Goal: Task Accomplishment & Management: Use online tool/utility

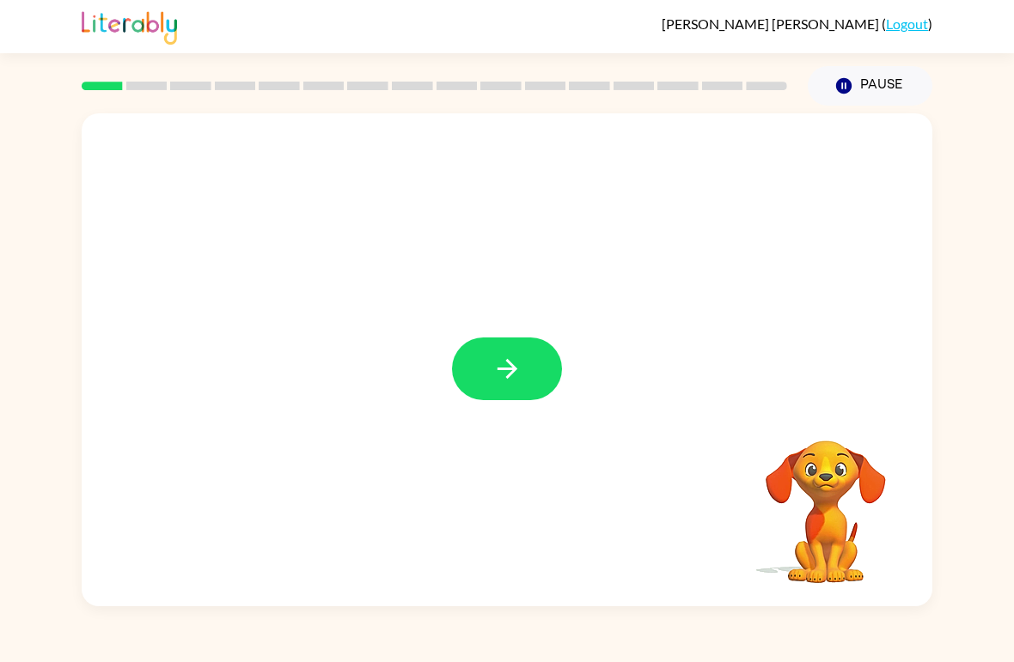
click at [505, 379] on icon "button" at bounding box center [507, 369] width 30 height 30
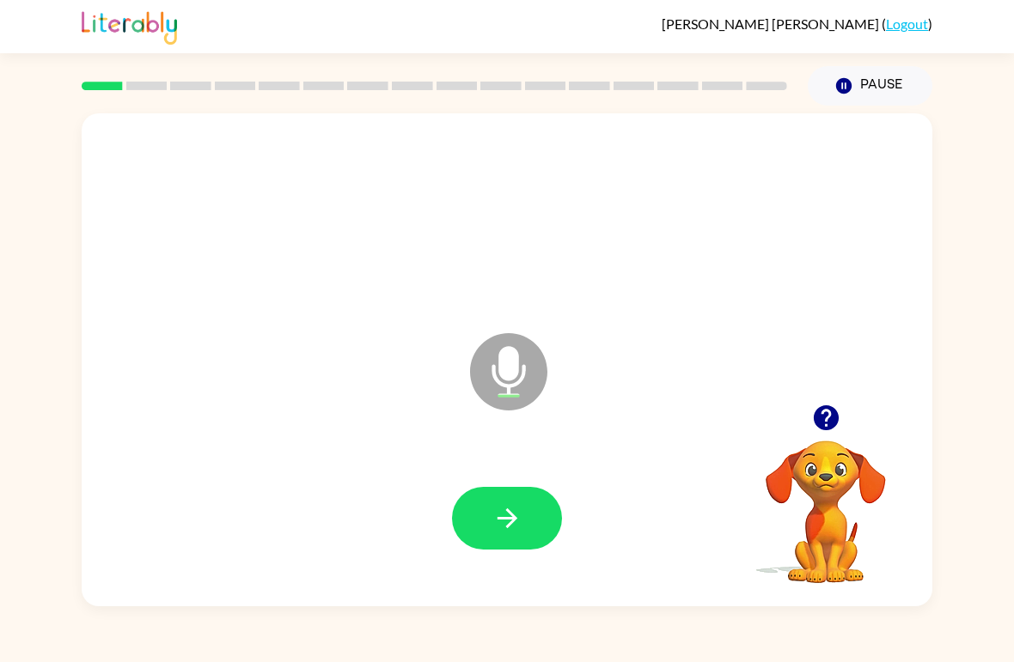
click at [479, 537] on button "button" at bounding box center [507, 518] width 110 height 63
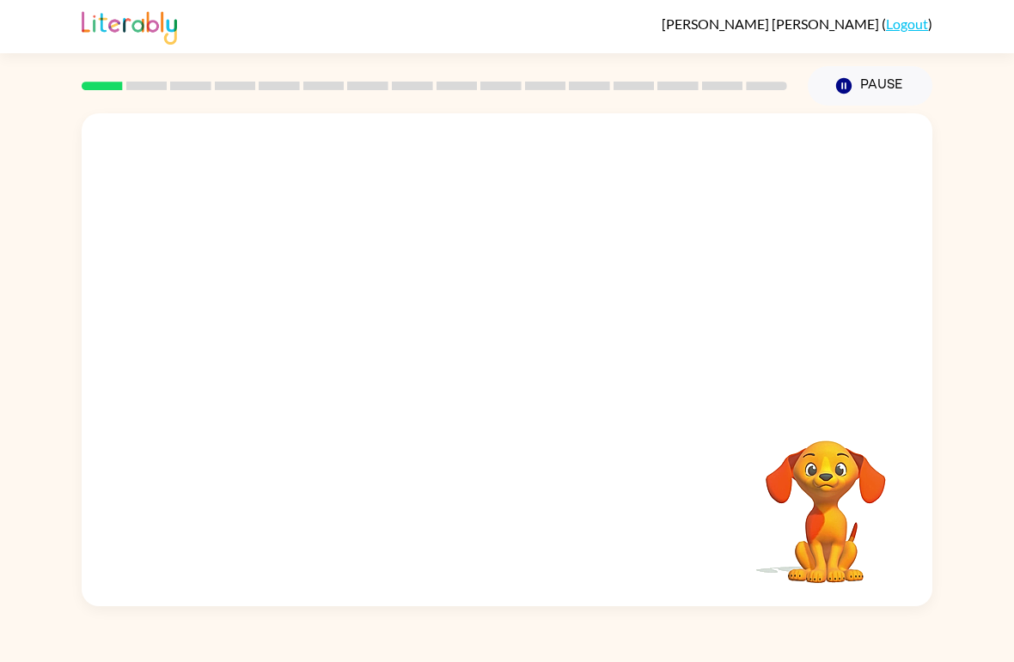
click at [775, 565] on video "Your browser must support playing .mp4 files to use Literably. Please try using…" at bounding box center [826, 500] width 172 height 172
click at [798, 567] on video "Your browser must support playing .mp4 files to use Literably. Please try using…" at bounding box center [826, 500] width 172 height 172
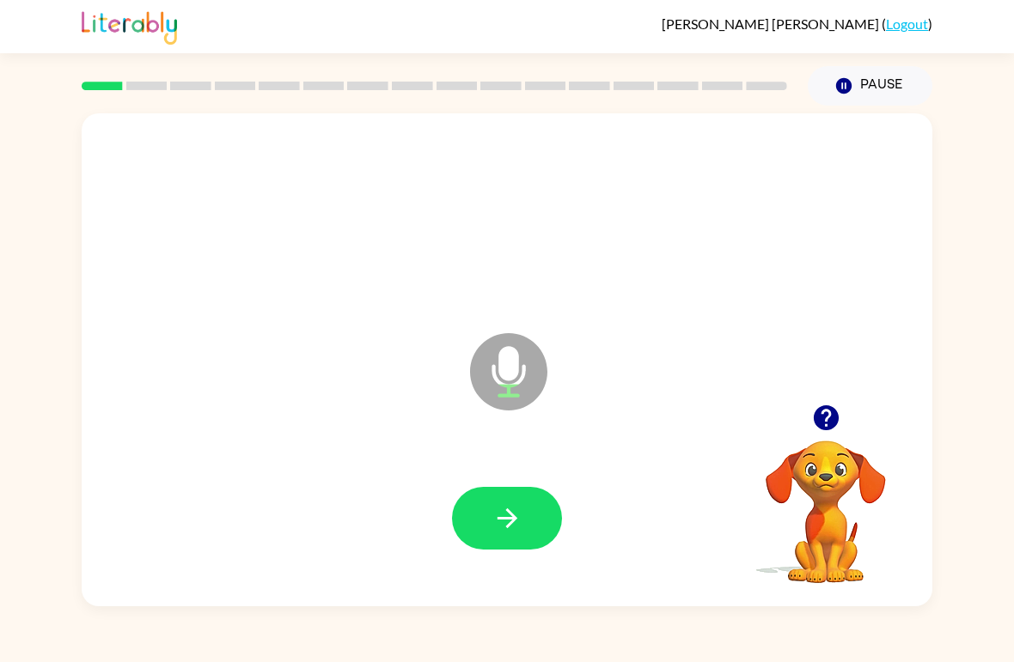
click at [506, 537] on button "button" at bounding box center [507, 518] width 110 height 63
click at [482, 534] on button "button" at bounding box center [507, 518] width 110 height 63
click at [527, 503] on button "button" at bounding box center [507, 518] width 110 height 63
click at [501, 528] on icon "button" at bounding box center [507, 519] width 30 height 30
click at [526, 522] on button "button" at bounding box center [507, 518] width 110 height 63
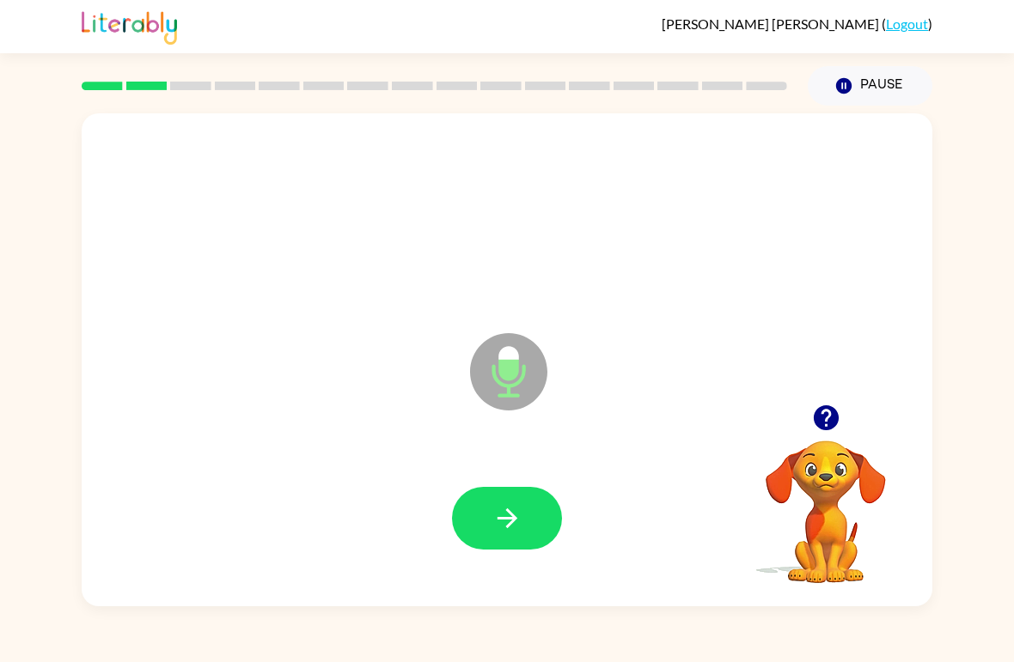
click at [533, 514] on button "button" at bounding box center [507, 518] width 110 height 63
click at [554, 497] on div at bounding box center [507, 518] width 110 height 63
click at [530, 504] on button "button" at bounding box center [507, 518] width 110 height 63
click at [520, 513] on icon "button" at bounding box center [507, 519] width 30 height 30
click at [503, 516] on icon "button" at bounding box center [507, 519] width 30 height 30
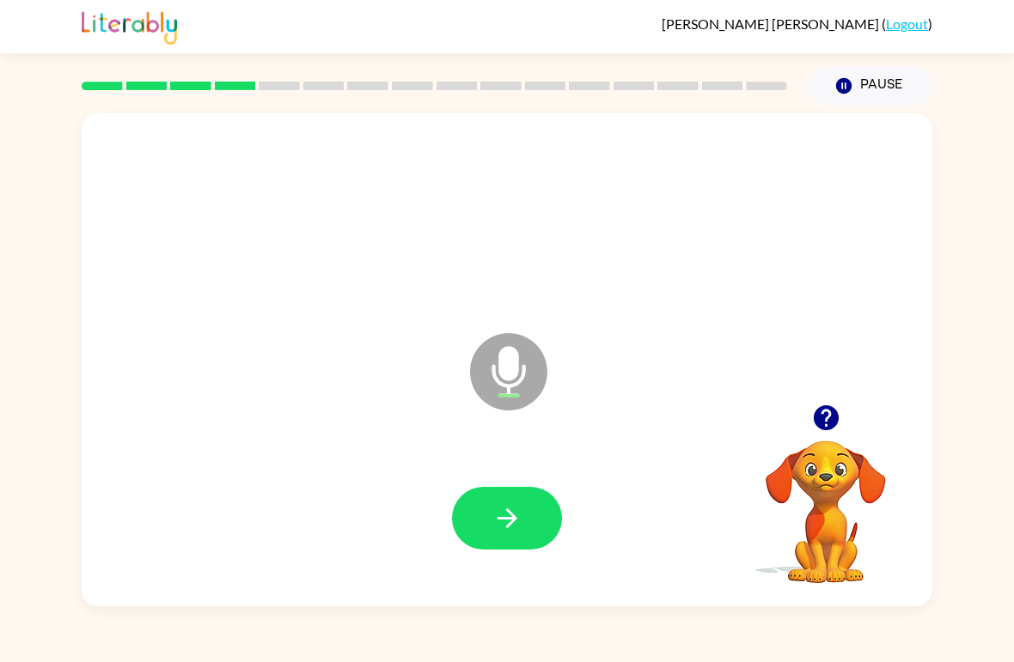
click at [510, 521] on icon "button" at bounding box center [507, 519] width 20 height 20
click at [522, 516] on button "button" at bounding box center [507, 518] width 110 height 63
click at [504, 520] on icon "button" at bounding box center [507, 519] width 20 height 20
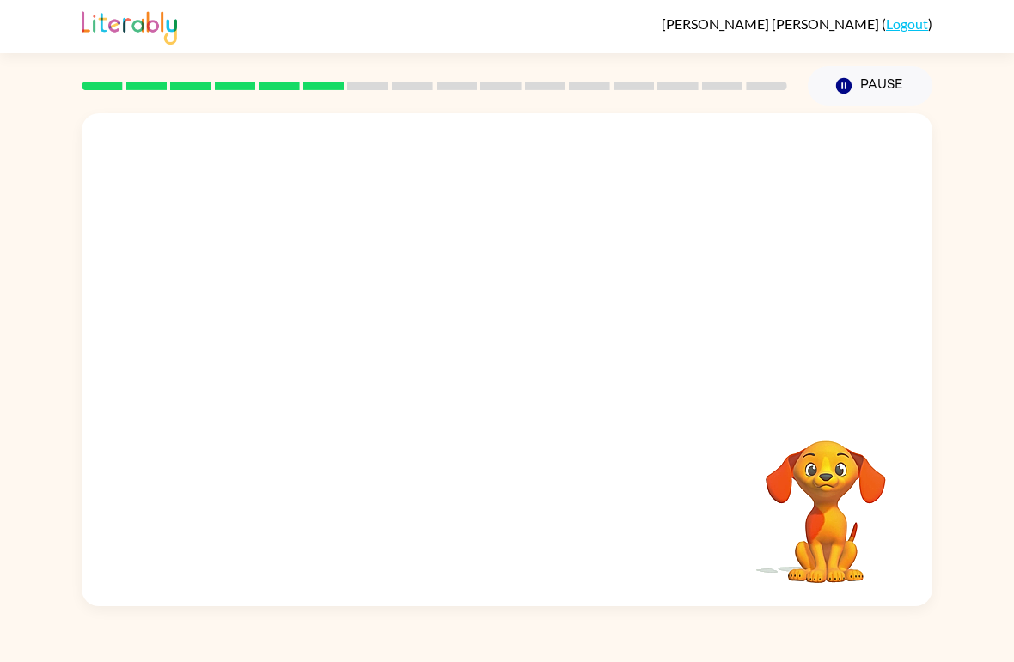
click at [875, 80] on button "Pause Pause" at bounding box center [870, 86] width 125 height 40
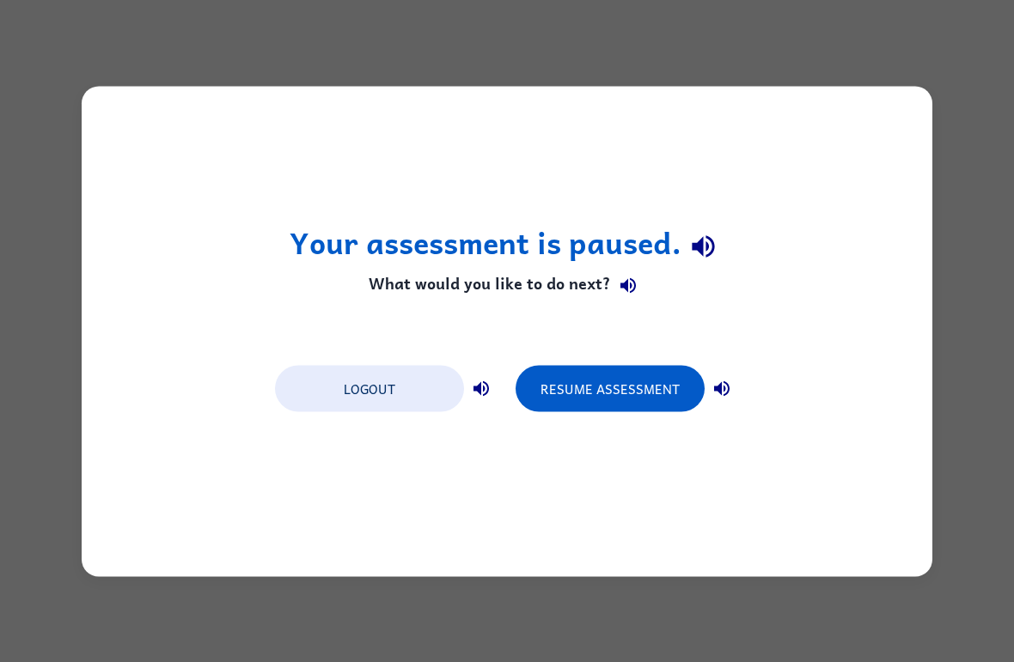
click at [623, 392] on button "Resume Assessment" at bounding box center [610, 388] width 189 height 46
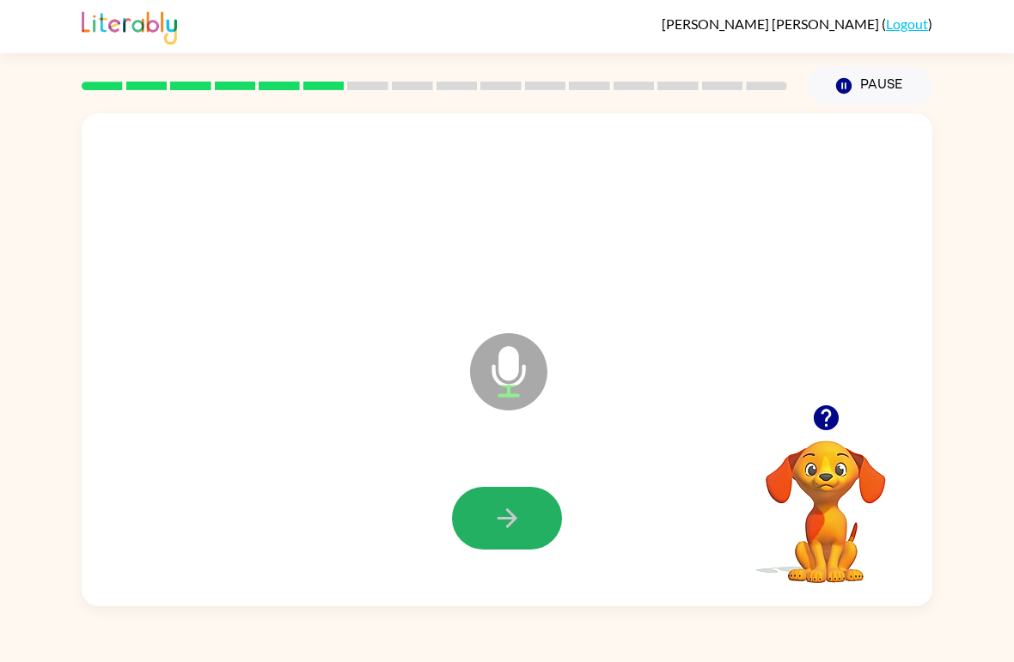
click at [507, 530] on icon "button" at bounding box center [507, 519] width 30 height 30
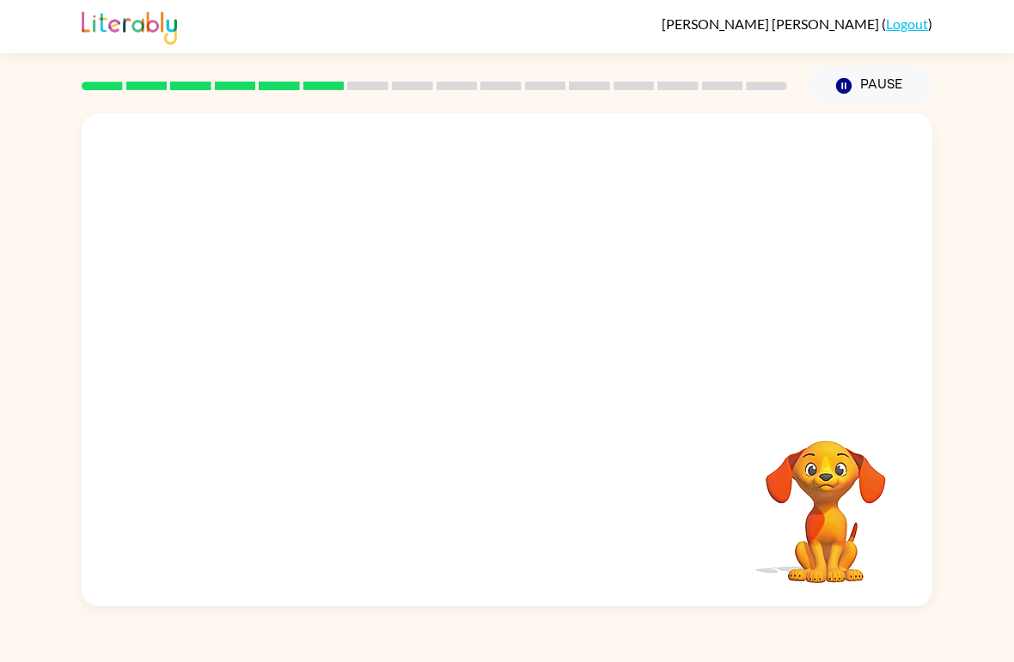
click at [299, 578] on div "Your browser must support playing .mp4 files to use Literably. Please try using…" at bounding box center [507, 359] width 851 height 493
click at [883, 87] on button "Pause Pause" at bounding box center [870, 86] width 125 height 40
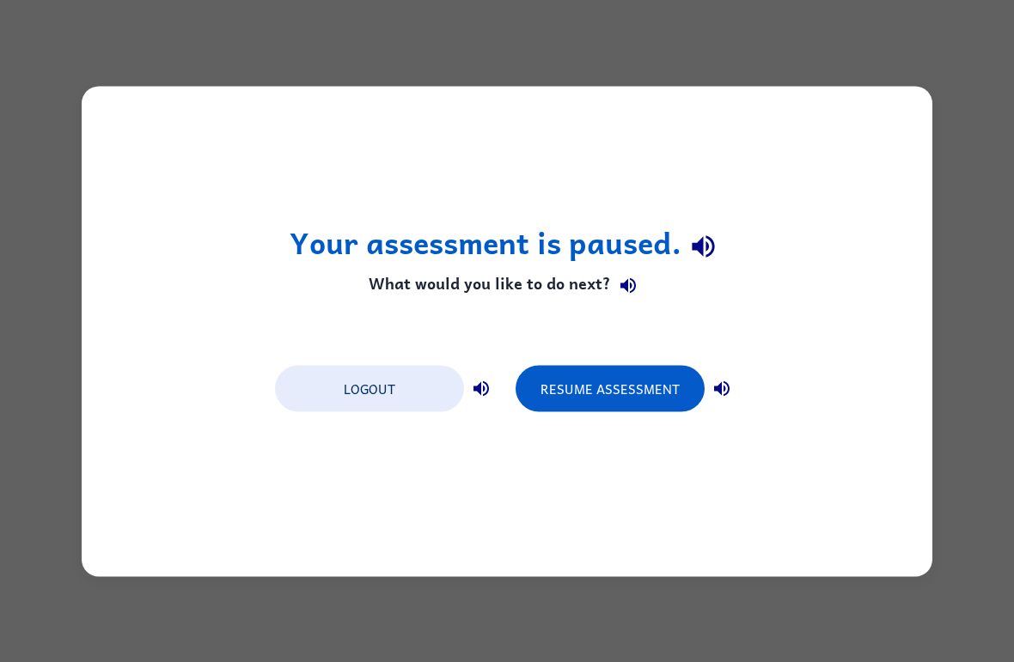
click at [586, 383] on button "Resume Assessment" at bounding box center [610, 388] width 189 height 46
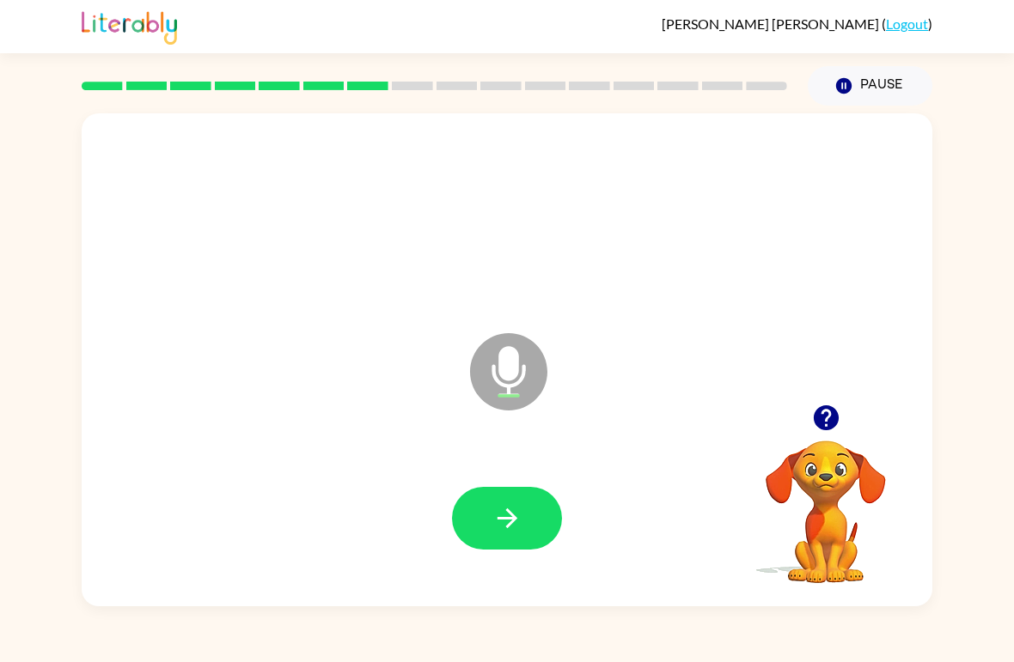
click at [484, 525] on button "button" at bounding box center [507, 518] width 110 height 63
click at [522, 516] on icon "button" at bounding box center [507, 519] width 30 height 30
click at [519, 508] on icon "button" at bounding box center [507, 519] width 30 height 30
click at [508, 523] on icon "button" at bounding box center [507, 519] width 30 height 30
click at [511, 519] on icon "button" at bounding box center [507, 519] width 20 height 20
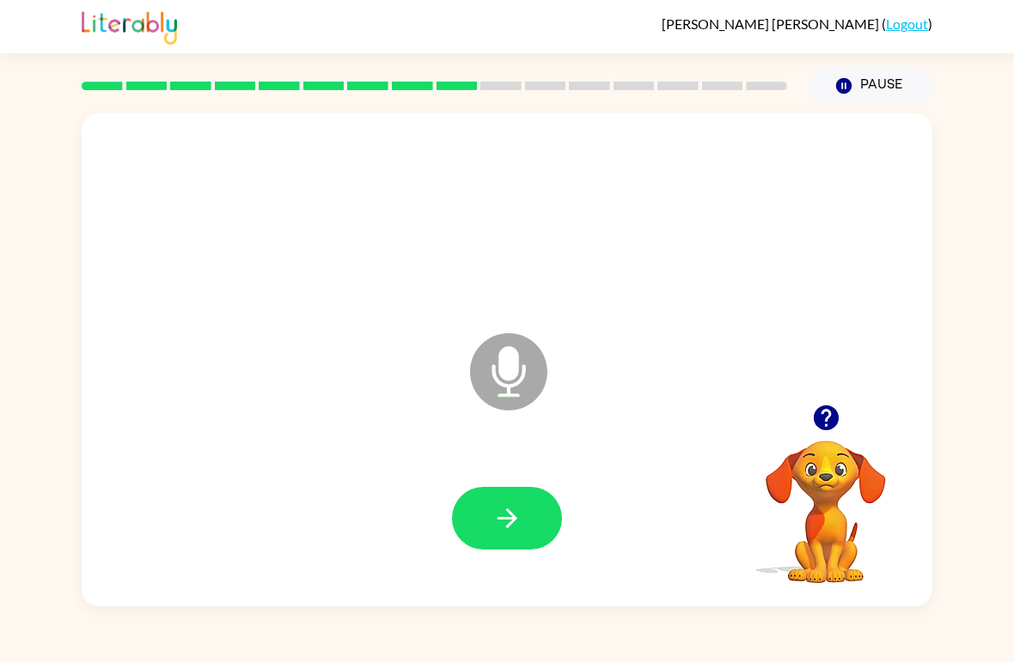
click at [516, 513] on icon "button" at bounding box center [507, 519] width 30 height 30
click at [509, 519] on icon "button" at bounding box center [507, 519] width 20 height 20
click at [508, 516] on icon "button" at bounding box center [507, 519] width 30 height 30
click at [517, 545] on button "button" at bounding box center [507, 518] width 110 height 63
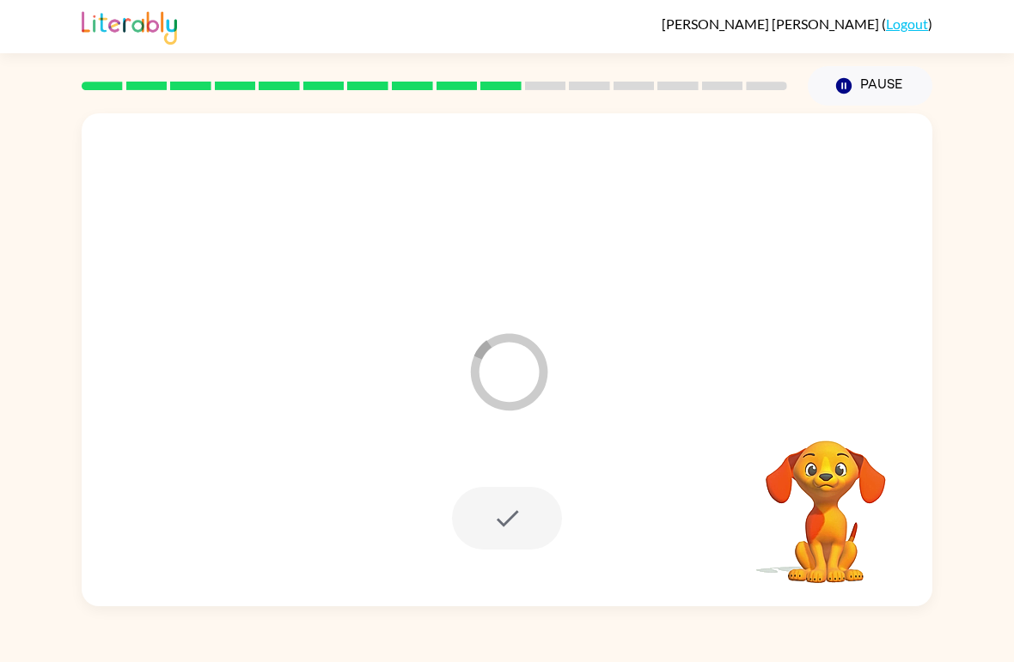
click at [875, 88] on button "Pause Pause" at bounding box center [870, 86] width 125 height 40
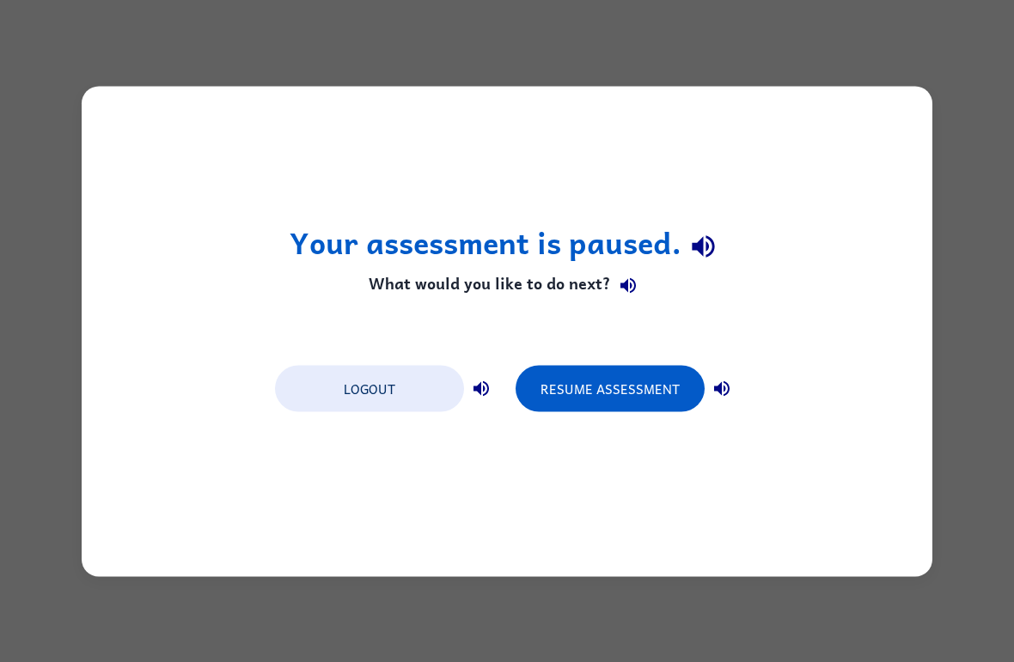
click at [623, 394] on button "Resume Assessment" at bounding box center [610, 388] width 189 height 46
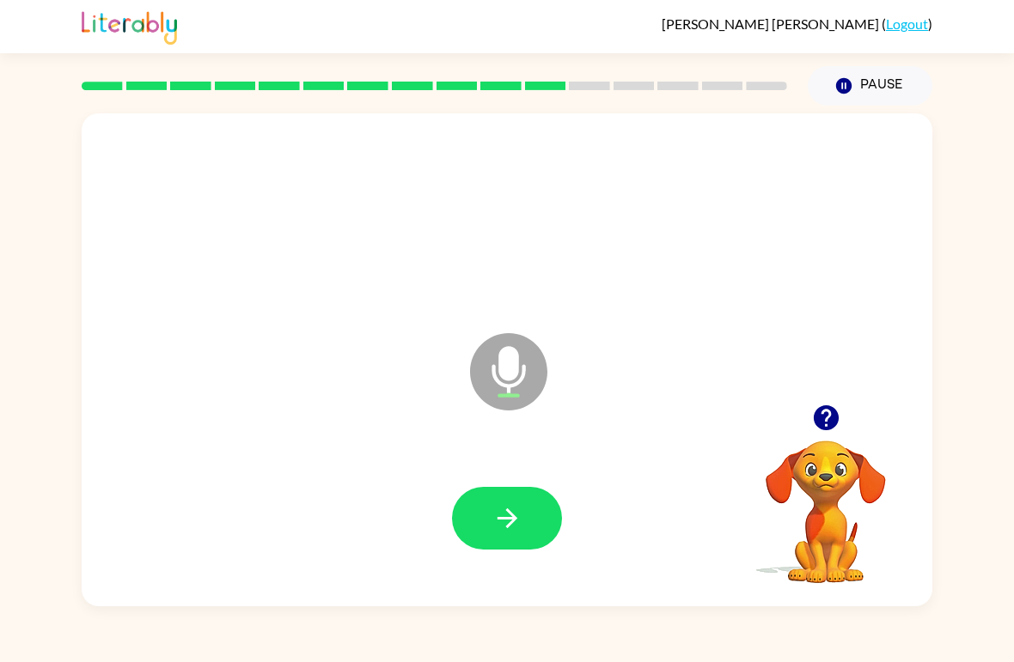
click at [507, 511] on icon "button" at bounding box center [507, 519] width 20 height 20
click at [511, 515] on icon "button" at bounding box center [507, 519] width 20 height 20
click at [522, 513] on icon "button" at bounding box center [507, 519] width 30 height 30
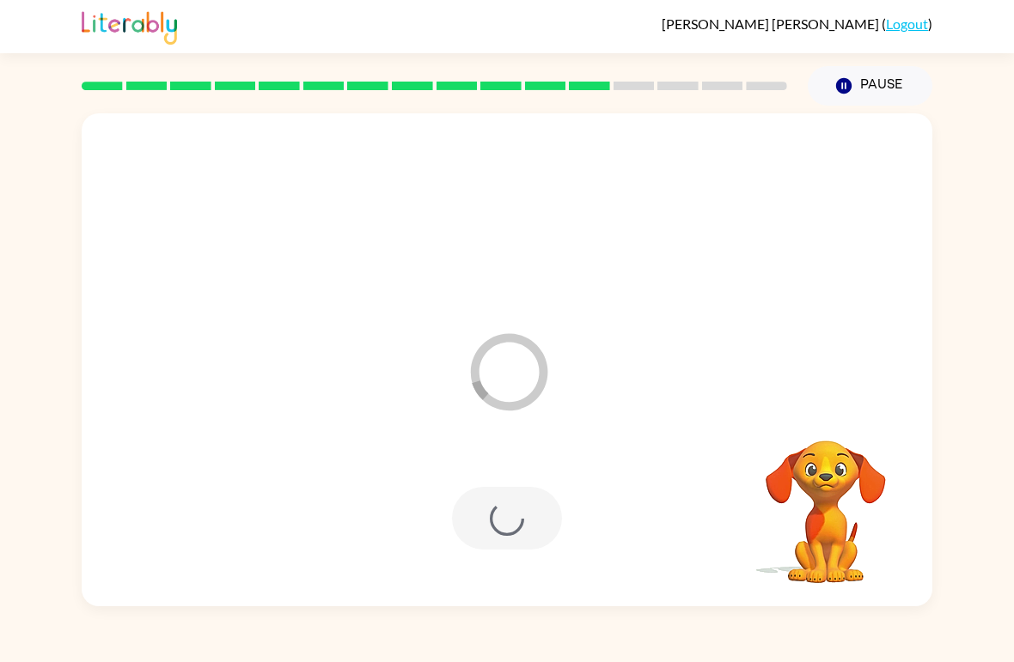
click at [486, 536] on div at bounding box center [507, 518] width 110 height 63
click at [484, 560] on div at bounding box center [507, 520] width 816 height 142
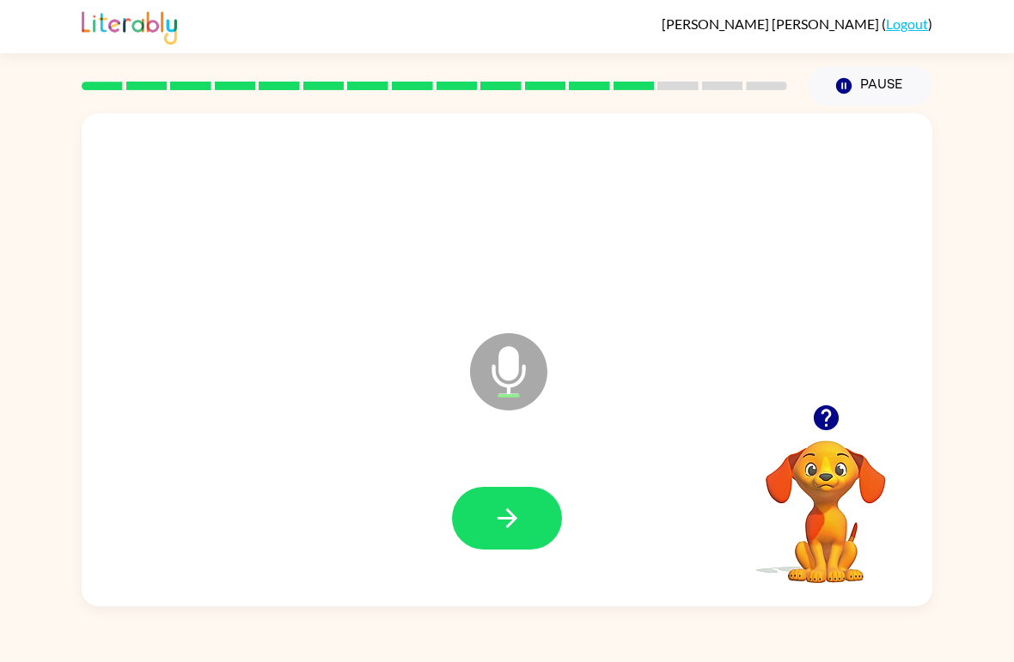
click at [497, 517] on icon "button" at bounding box center [507, 519] width 30 height 30
click at [466, 538] on button "button" at bounding box center [507, 518] width 110 height 63
click at [536, 509] on button "button" at bounding box center [507, 518] width 110 height 63
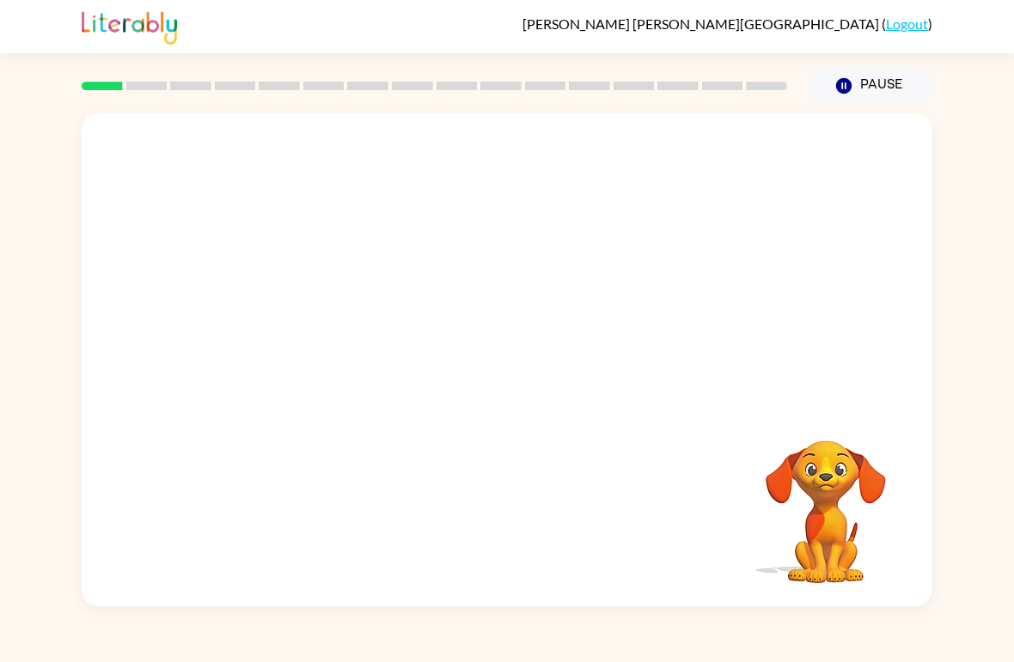
click at [876, 87] on button "Pause Pause" at bounding box center [870, 86] width 125 height 40
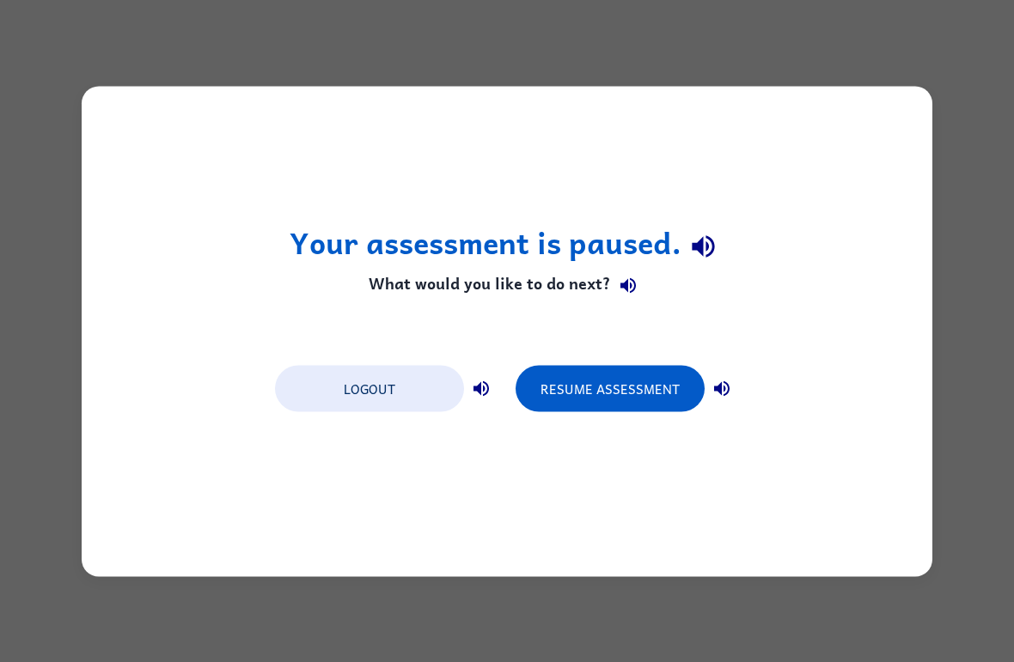
click at [617, 411] on button "Resume Assessment" at bounding box center [610, 388] width 189 height 46
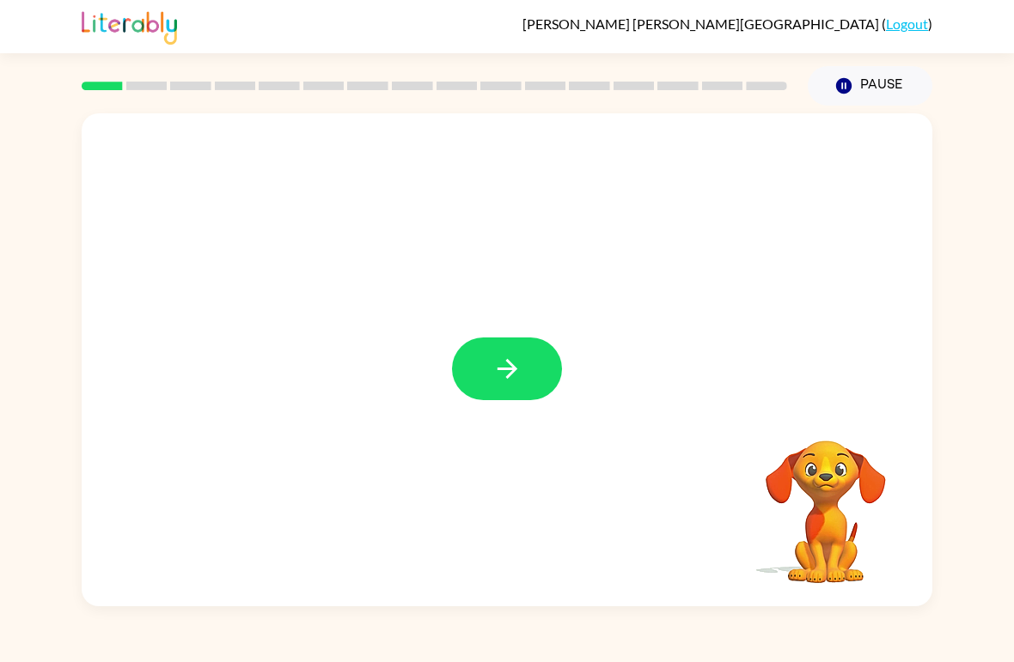
click at [501, 373] on icon "button" at bounding box center [507, 369] width 30 height 30
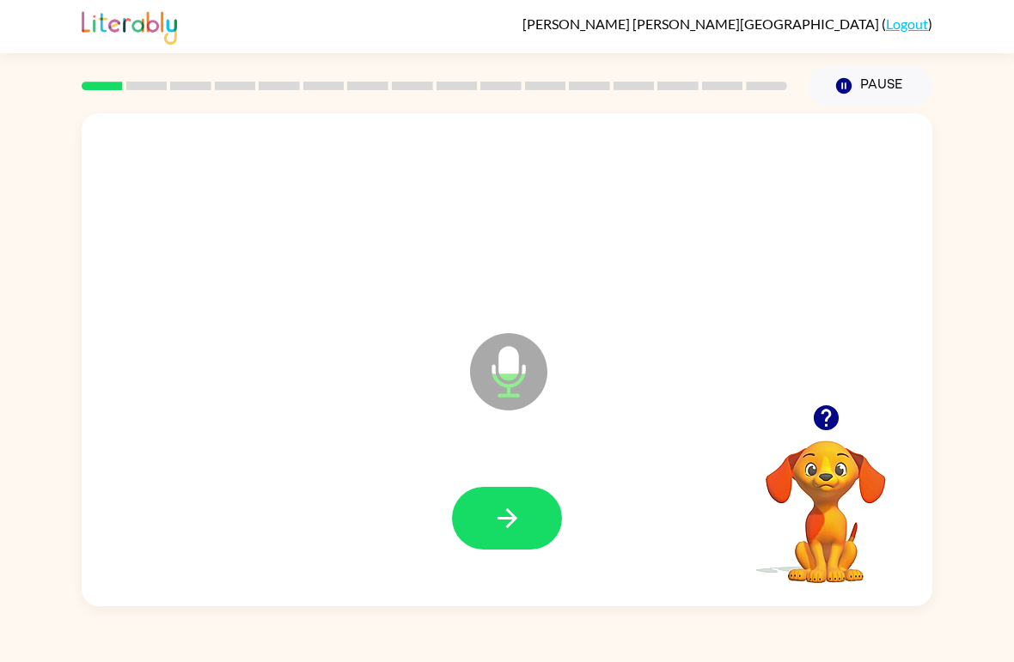
click at [485, 526] on button "button" at bounding box center [507, 518] width 110 height 63
click at [506, 513] on icon "button" at bounding box center [507, 519] width 30 height 30
click at [512, 520] on icon "button" at bounding box center [507, 519] width 20 height 20
click at [558, 526] on button "button" at bounding box center [507, 518] width 110 height 63
click at [516, 528] on icon "button" at bounding box center [507, 519] width 30 height 30
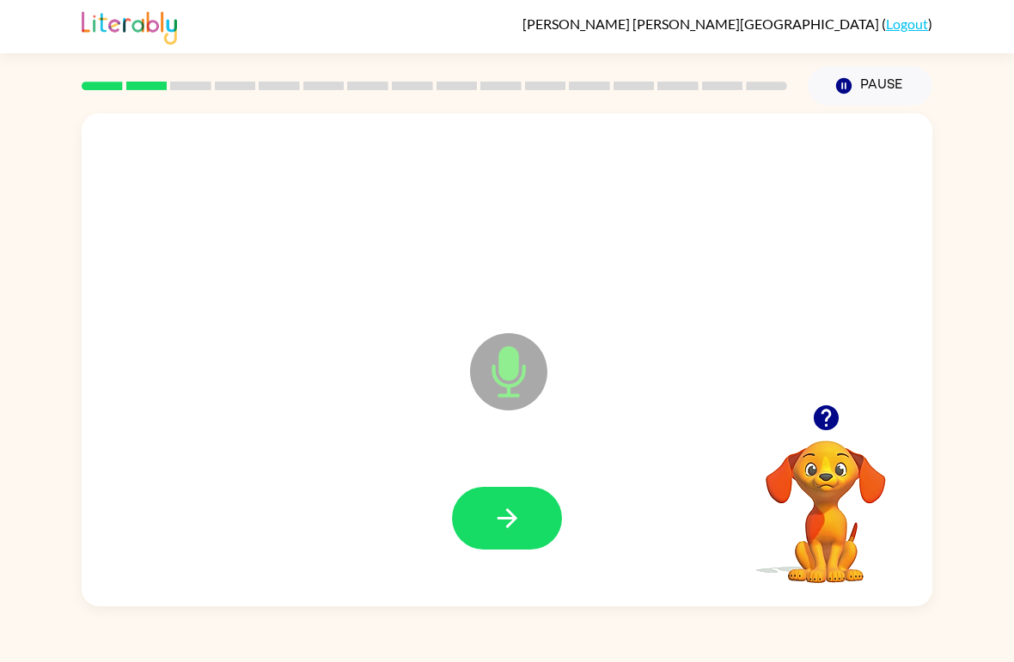
click at [533, 498] on button "button" at bounding box center [507, 518] width 110 height 63
click at [482, 521] on button "button" at bounding box center [507, 518] width 110 height 63
click at [551, 493] on div at bounding box center [507, 518] width 110 height 63
click at [519, 528] on icon "button" at bounding box center [507, 519] width 30 height 30
click at [515, 550] on button "button" at bounding box center [507, 518] width 110 height 63
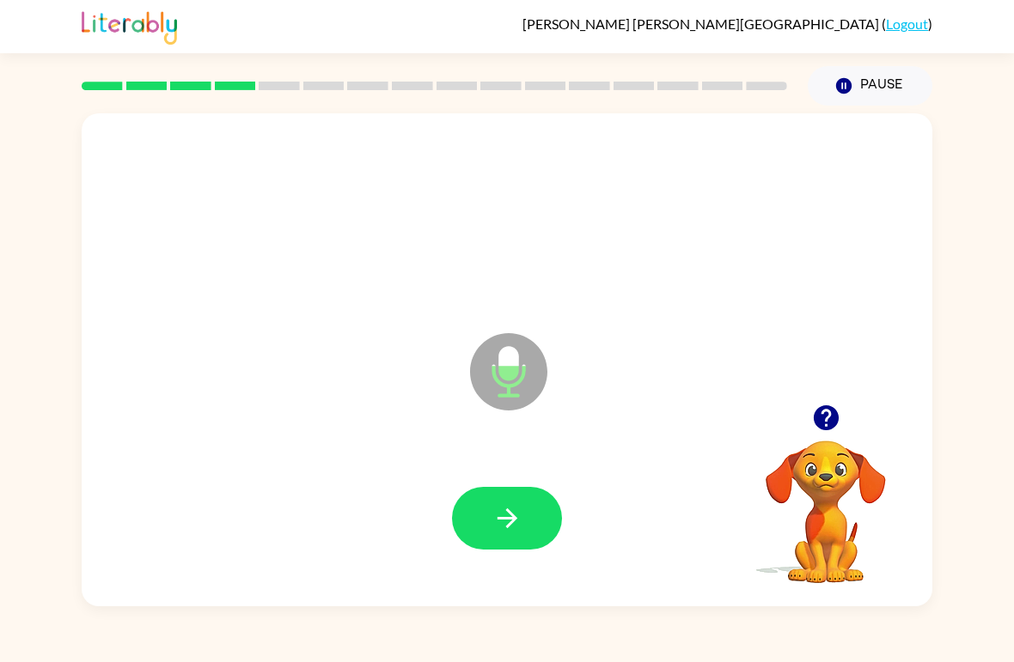
click at [516, 522] on icon "button" at bounding box center [507, 519] width 30 height 30
click at [517, 522] on icon "button" at bounding box center [507, 519] width 30 height 30
click at [513, 518] on icon "button" at bounding box center [507, 519] width 20 height 20
click at [521, 533] on icon "button" at bounding box center [507, 519] width 30 height 30
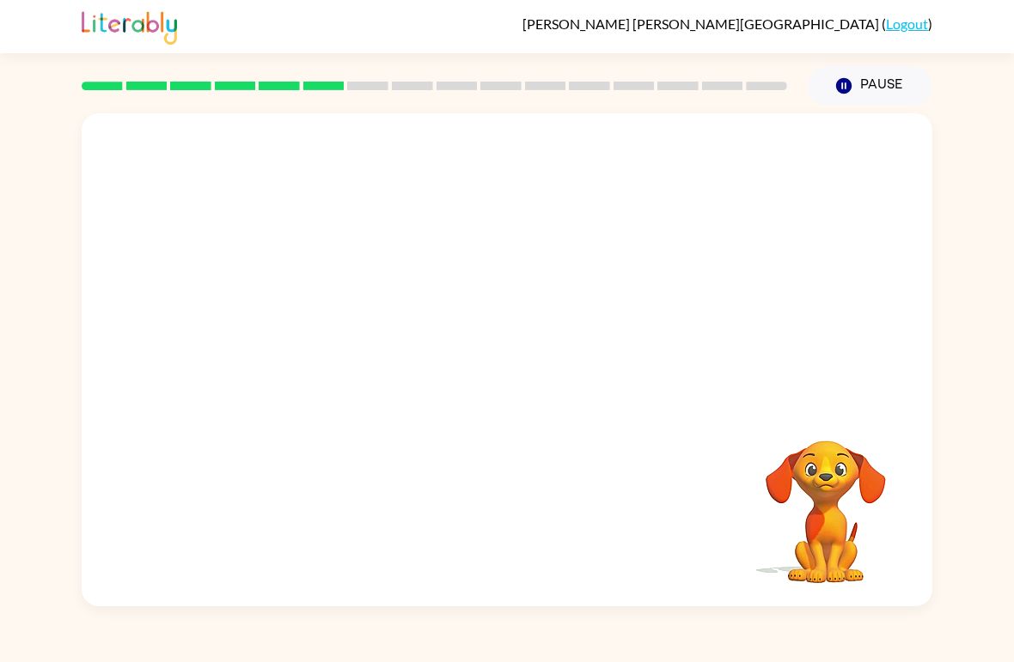
click at [874, 88] on button "Pause Pause" at bounding box center [870, 86] width 125 height 40
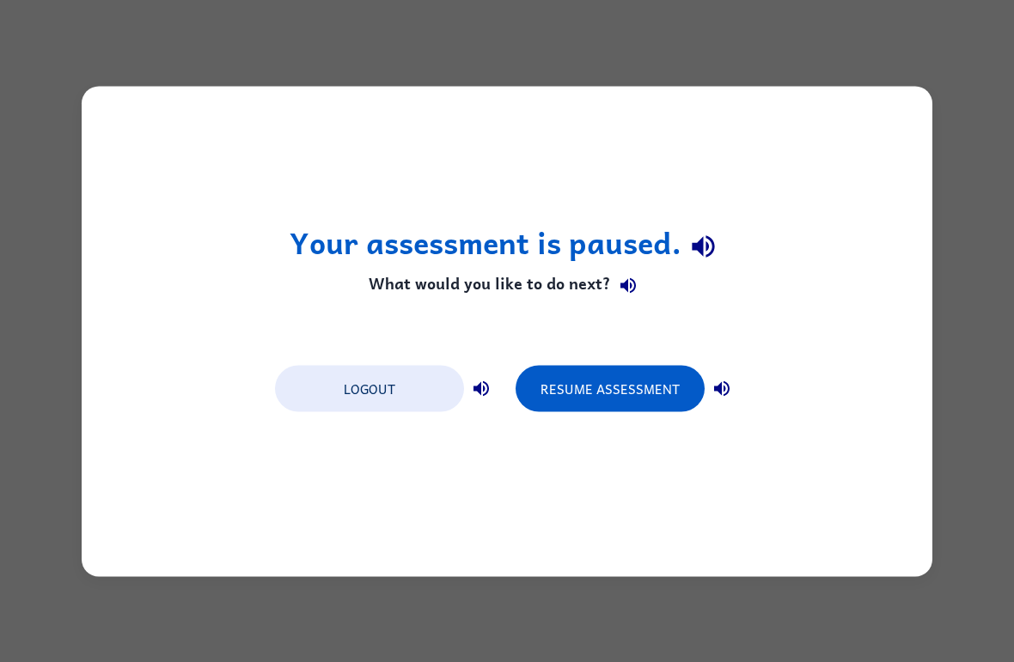
click at [630, 390] on button "Resume Assessment" at bounding box center [610, 388] width 189 height 46
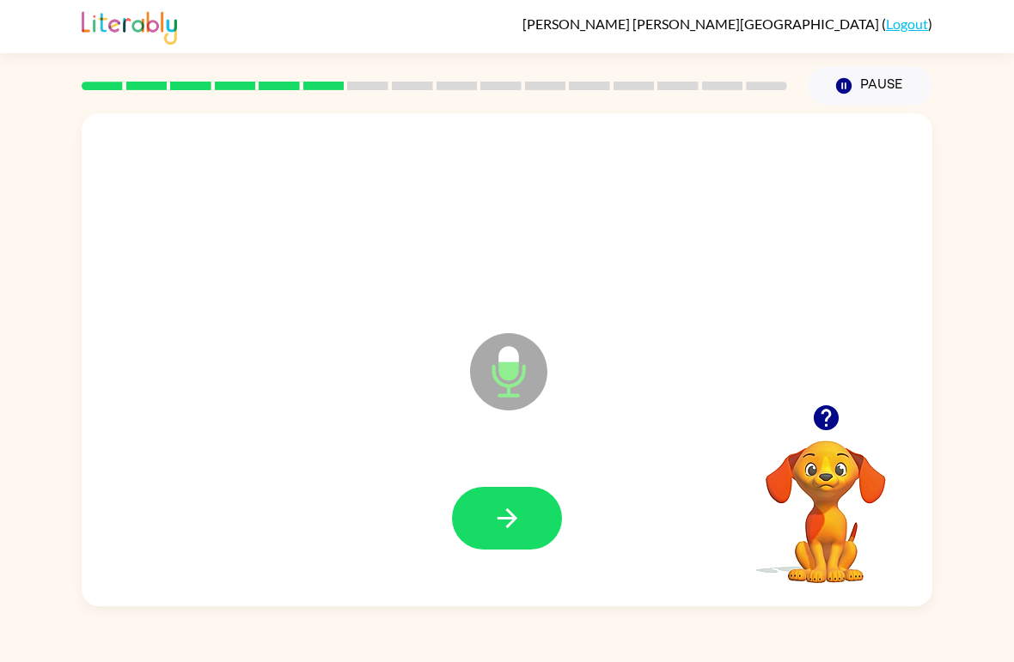
click at [498, 536] on button "button" at bounding box center [507, 518] width 110 height 63
click at [532, 540] on button "button" at bounding box center [507, 518] width 110 height 63
click at [517, 503] on button "button" at bounding box center [507, 518] width 110 height 63
click at [504, 517] on icon "button" at bounding box center [507, 519] width 30 height 30
click at [507, 526] on icon "button" at bounding box center [507, 519] width 30 height 30
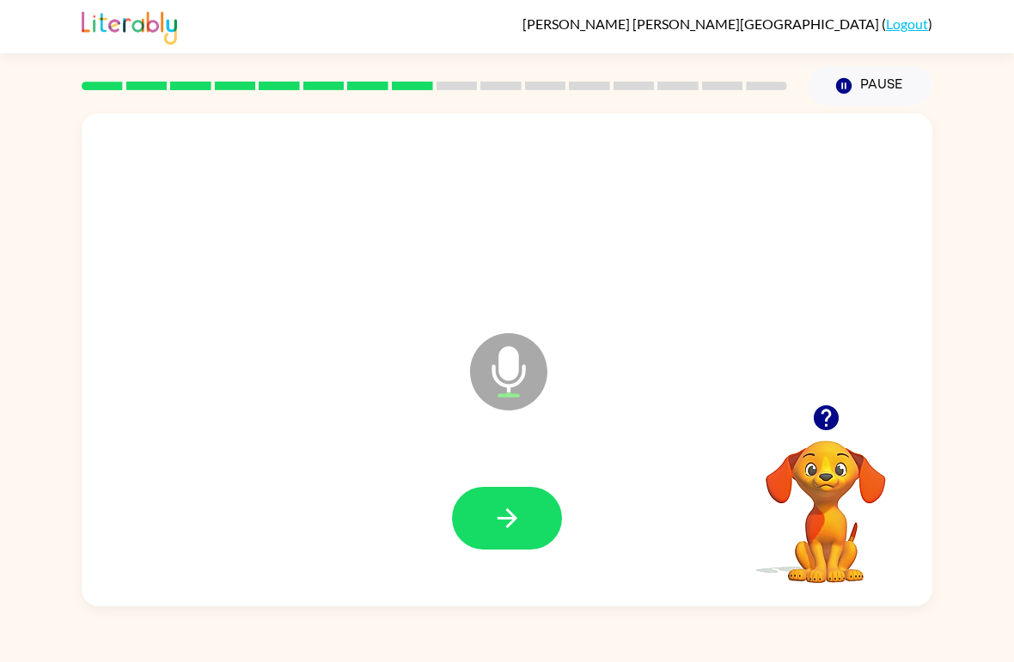
click at [538, 515] on button "button" at bounding box center [507, 518] width 110 height 63
click at [587, 538] on div at bounding box center [507, 520] width 816 height 142
click at [526, 543] on button "button" at bounding box center [507, 518] width 110 height 63
click at [522, 552] on div at bounding box center [507, 520] width 816 height 142
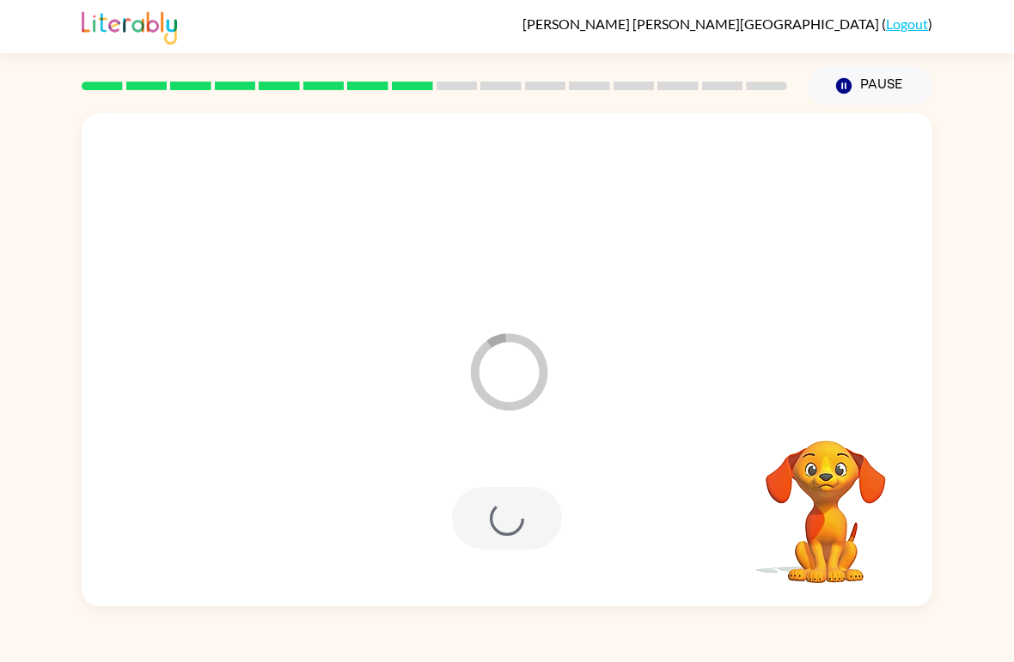
click at [555, 605] on div "Loader Your response is being sent to our graders" at bounding box center [507, 359] width 851 height 493
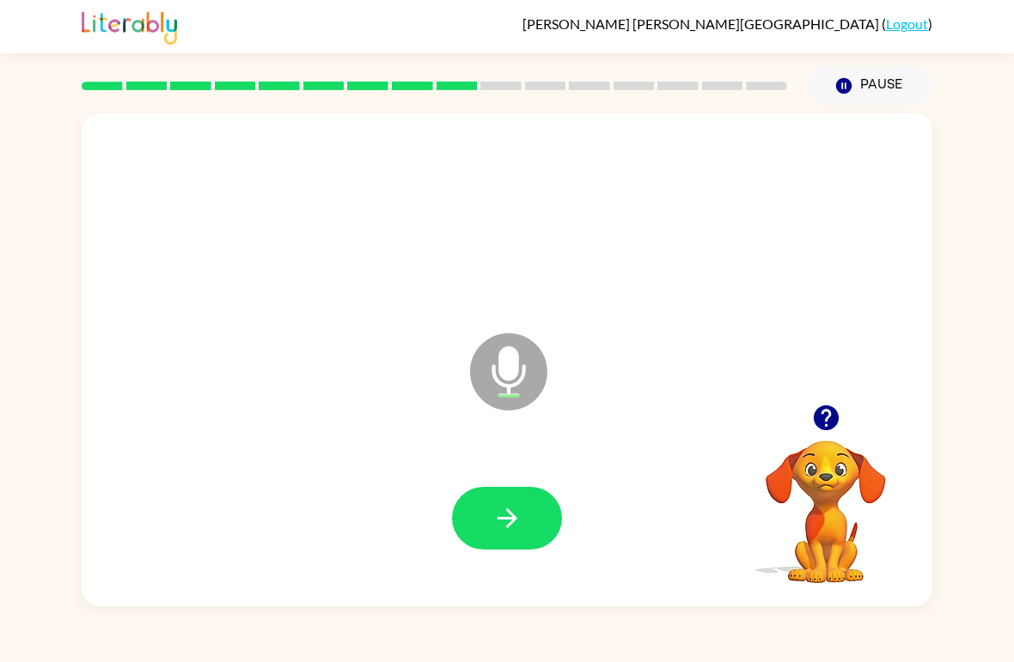
click at [521, 523] on icon "button" at bounding box center [507, 519] width 30 height 30
click at [522, 519] on button "button" at bounding box center [507, 518] width 110 height 63
click at [482, 541] on button "button" at bounding box center [507, 518] width 110 height 63
click at [495, 532] on icon "button" at bounding box center [507, 519] width 30 height 30
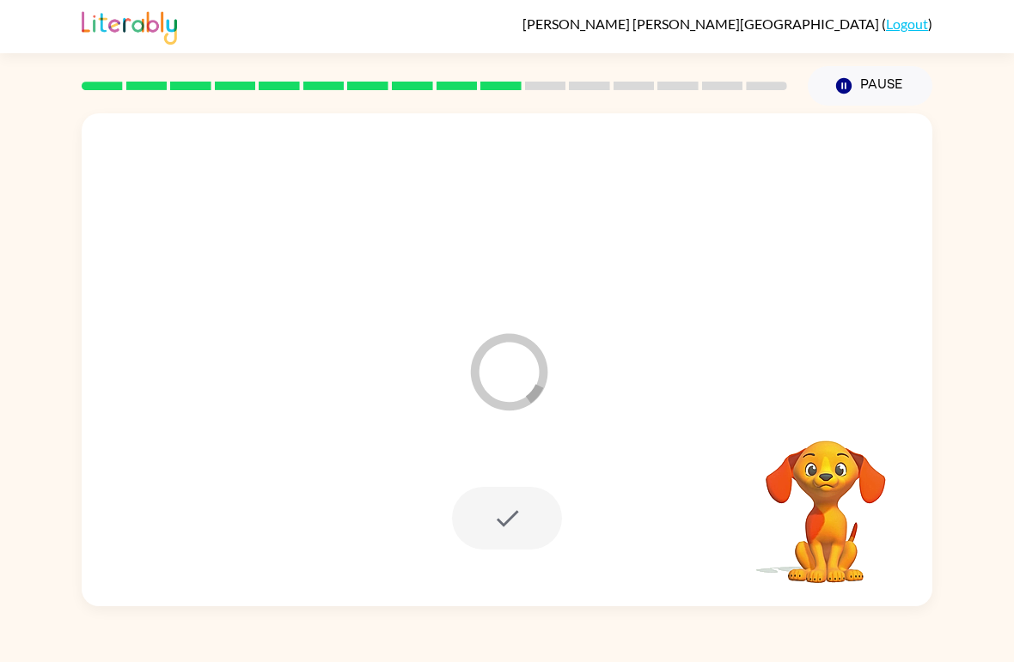
click at [890, 92] on button "Pause Pause" at bounding box center [870, 86] width 125 height 40
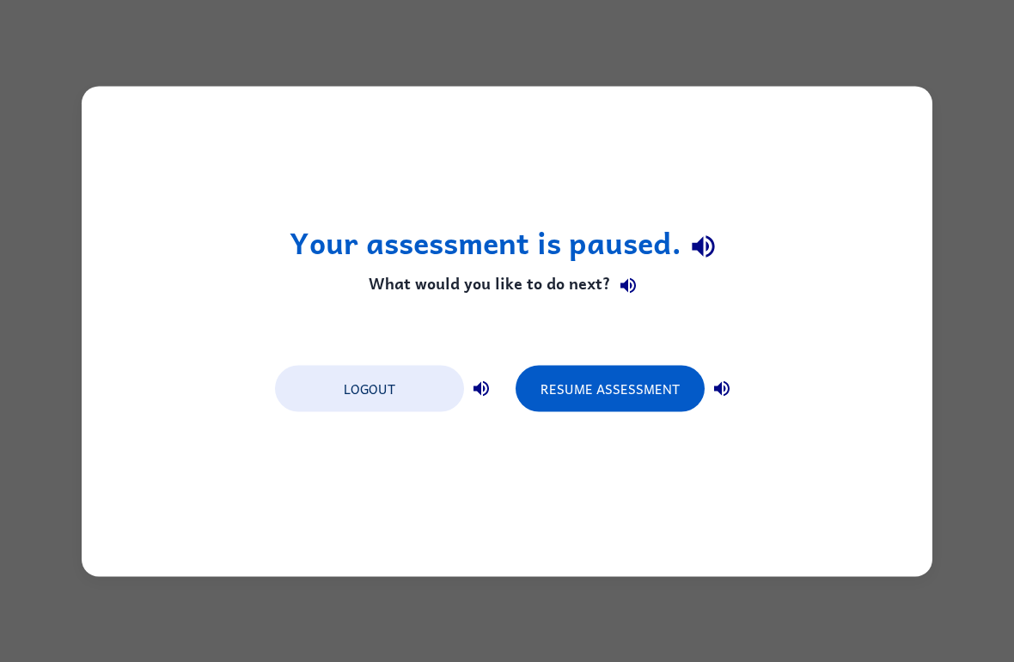
click at [592, 381] on button "Resume Assessment" at bounding box center [610, 388] width 189 height 46
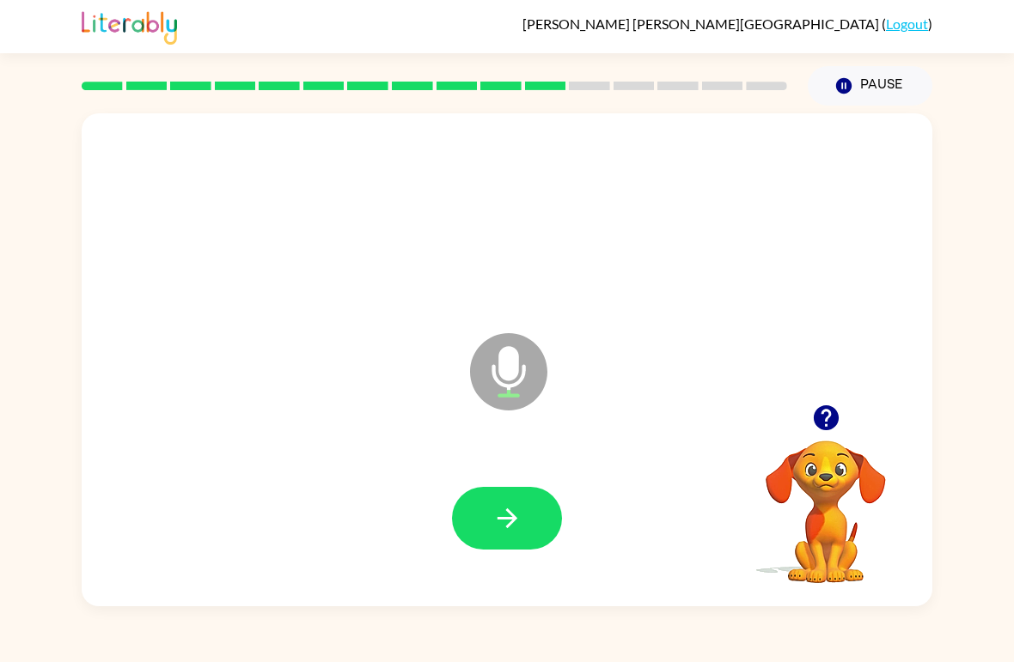
click at [518, 516] on icon "button" at bounding box center [507, 519] width 30 height 30
click at [506, 534] on icon "button" at bounding box center [507, 519] width 30 height 30
click at [511, 523] on icon "button" at bounding box center [507, 519] width 20 height 20
click at [513, 550] on button "button" at bounding box center [507, 518] width 110 height 63
click at [503, 536] on button "button" at bounding box center [507, 518] width 110 height 63
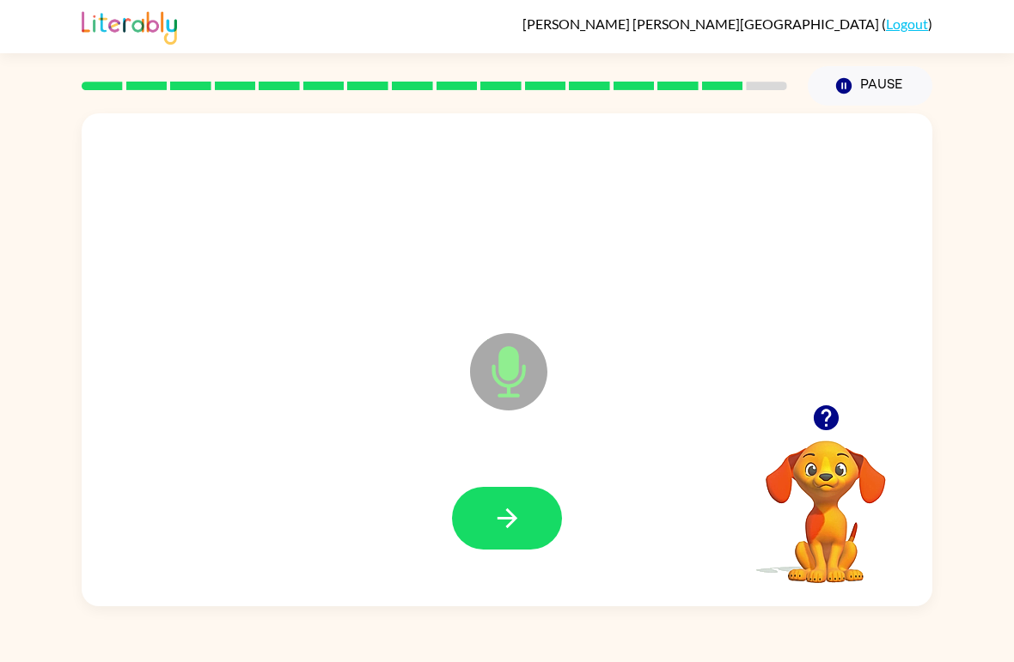
click at [512, 543] on button "button" at bounding box center [507, 518] width 110 height 63
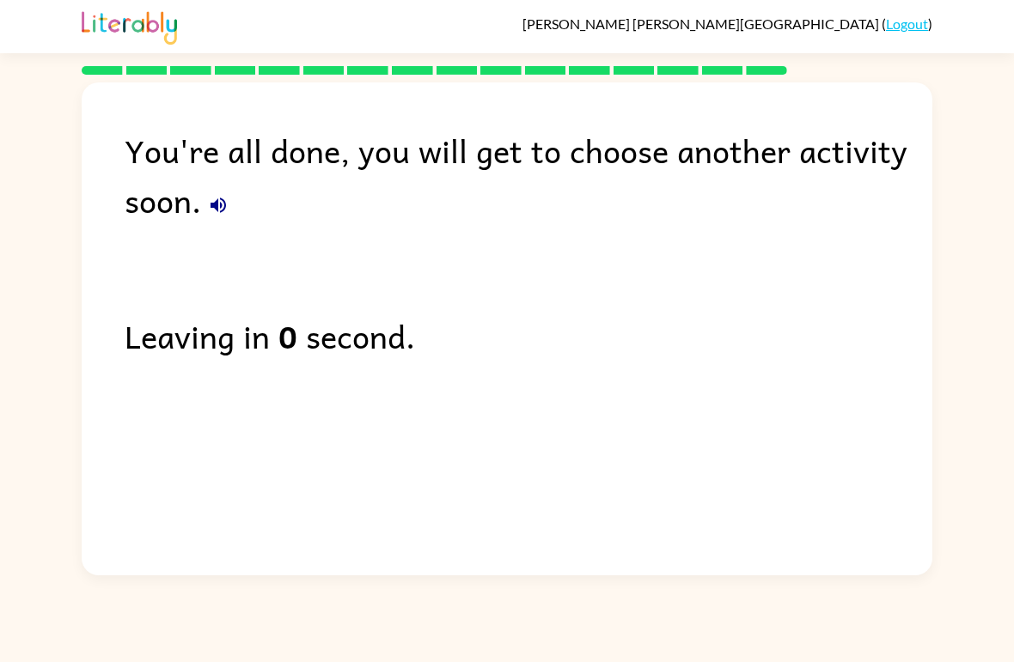
click at [908, 25] on link "Logout" at bounding box center [907, 23] width 42 height 16
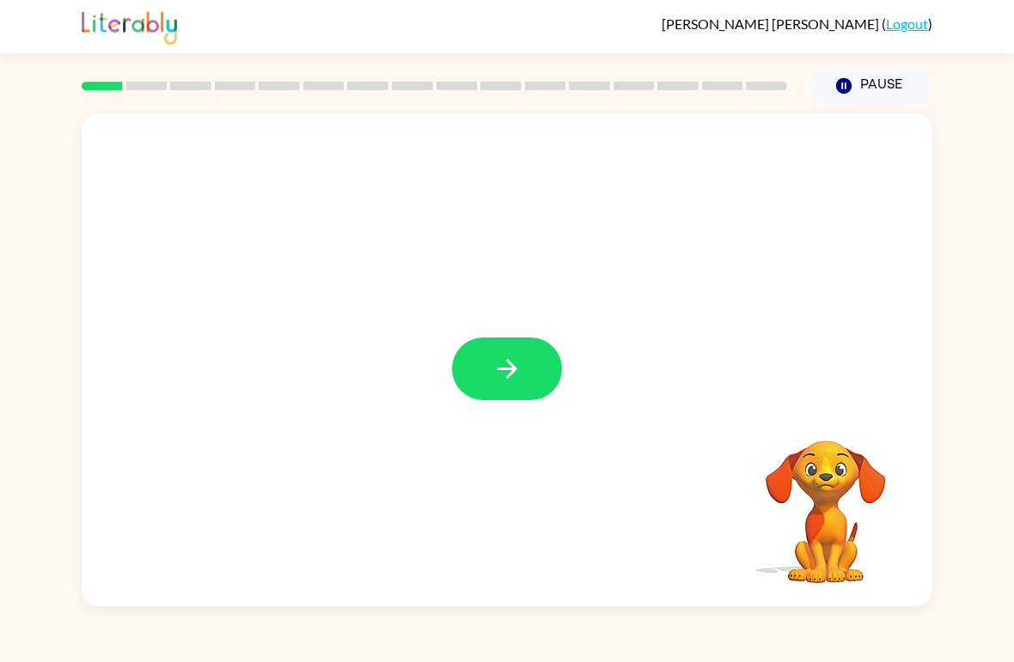
click at [528, 372] on button "button" at bounding box center [507, 369] width 110 height 63
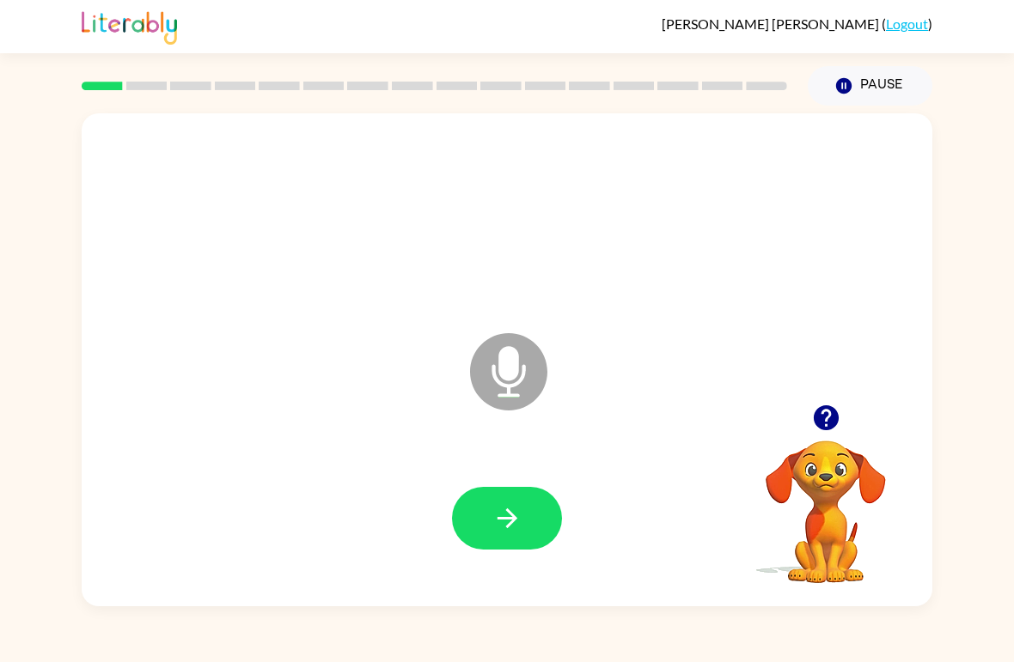
click at [504, 540] on button "button" at bounding box center [507, 518] width 110 height 63
click at [540, 530] on button "button" at bounding box center [507, 518] width 110 height 63
click at [871, 85] on button "Pause Pause" at bounding box center [870, 86] width 125 height 40
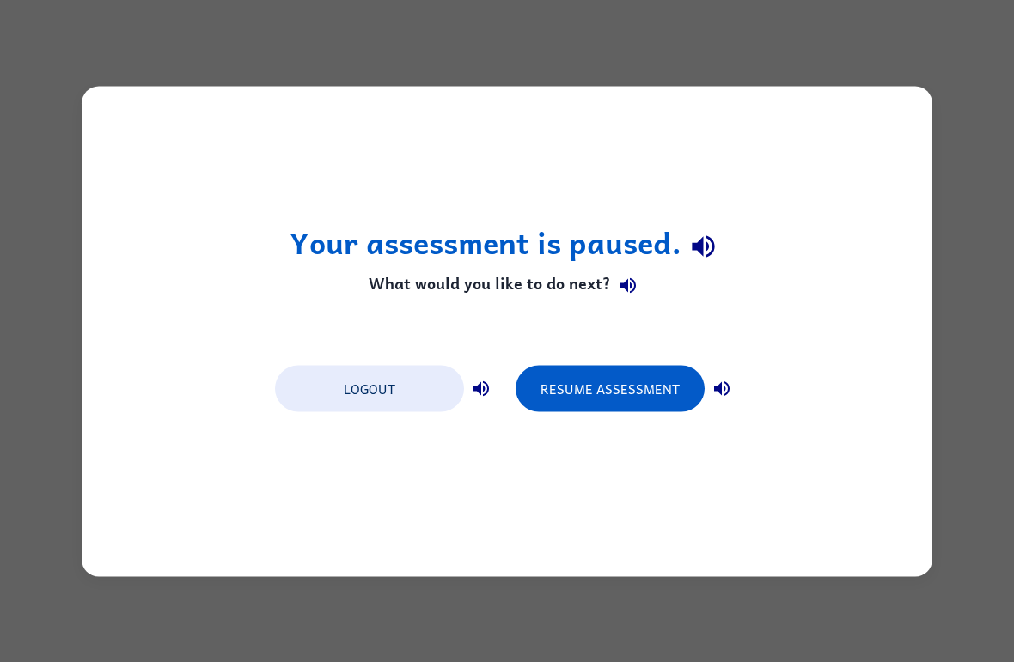
click at [593, 386] on button "Resume Assessment" at bounding box center [610, 388] width 189 height 46
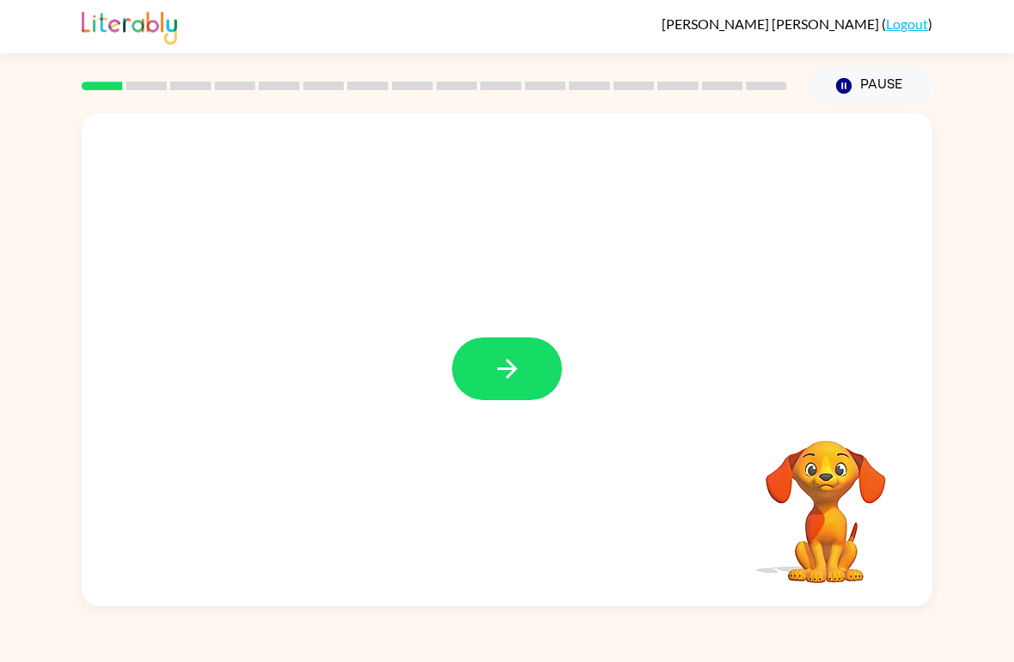
click at [510, 365] on icon "button" at bounding box center [507, 369] width 20 height 20
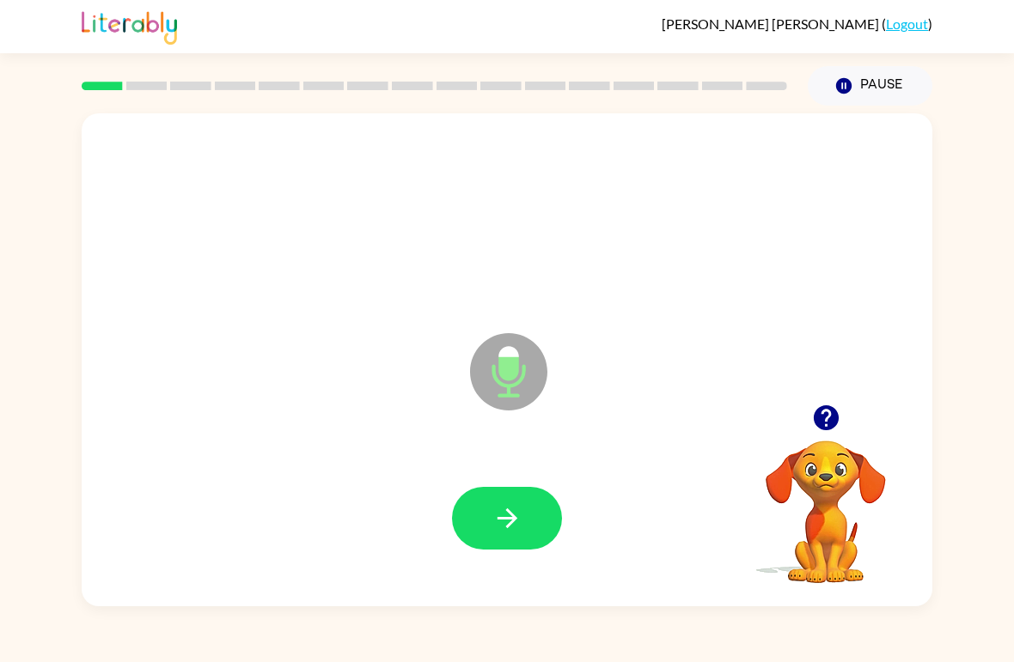
click at [530, 506] on button "button" at bounding box center [507, 518] width 110 height 63
click at [9, 586] on div "Microphone The Microphone is here when it is your turn to talk Your browser mus…" at bounding box center [507, 356] width 1014 height 501
click at [544, 514] on button "button" at bounding box center [507, 518] width 110 height 63
click at [515, 520] on icon "button" at bounding box center [507, 519] width 20 height 20
click at [477, 532] on button "button" at bounding box center [507, 518] width 110 height 63
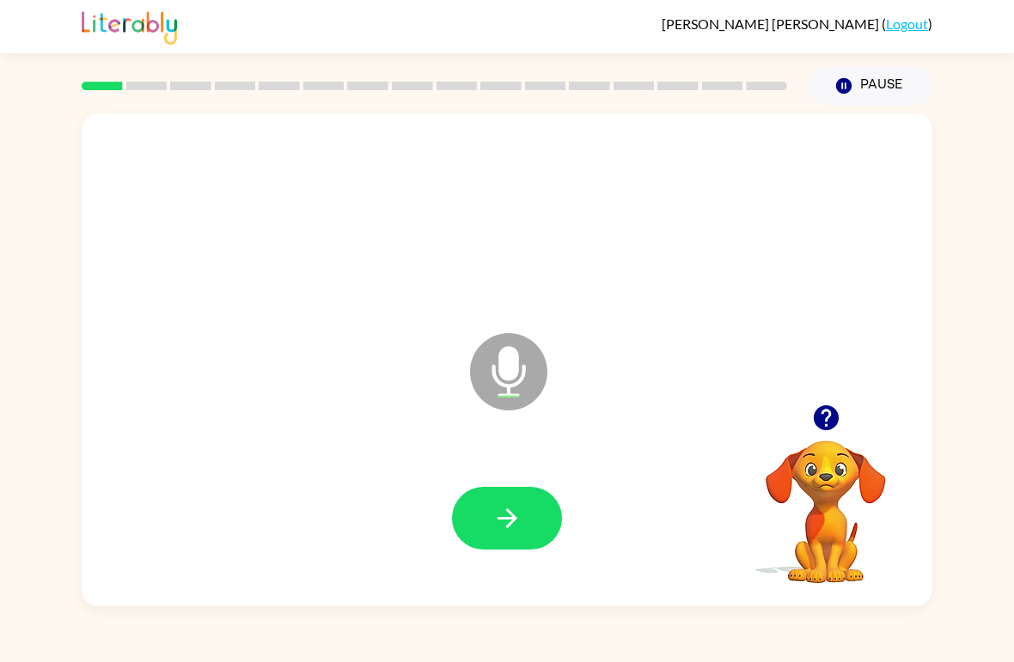
click at [520, 520] on icon "button" at bounding box center [507, 519] width 30 height 30
click at [512, 523] on icon "button" at bounding box center [507, 519] width 20 height 20
click at [515, 519] on icon "button" at bounding box center [507, 519] width 20 height 20
click at [516, 511] on icon "button" at bounding box center [507, 519] width 30 height 30
click at [505, 509] on icon "button" at bounding box center [507, 519] width 30 height 30
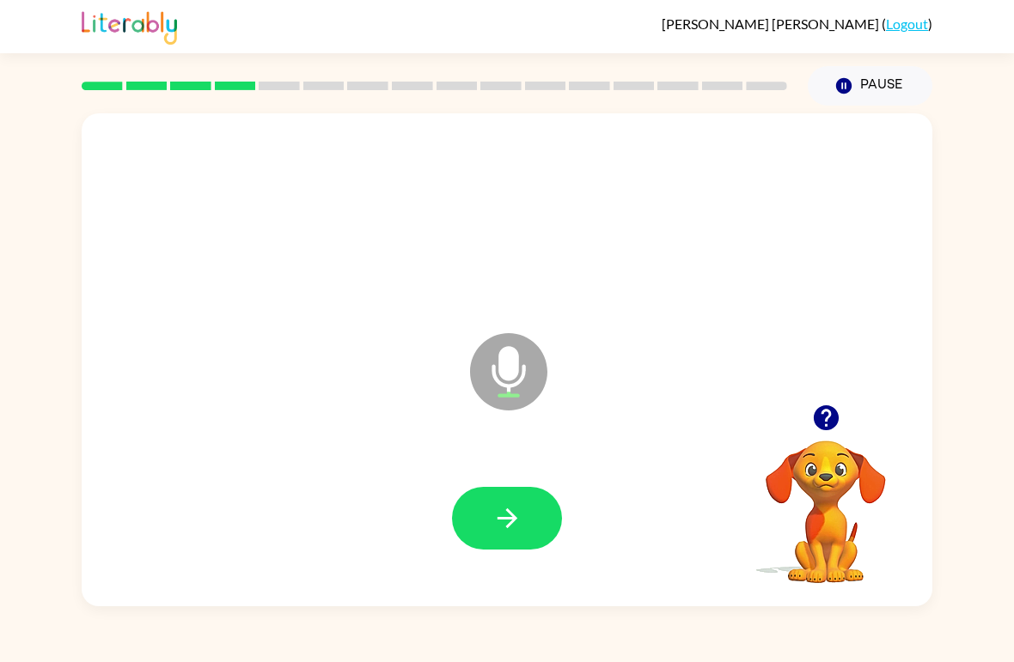
click at [516, 522] on icon "button" at bounding box center [507, 519] width 30 height 30
click at [508, 516] on icon "button" at bounding box center [507, 519] width 30 height 30
click at [498, 524] on icon "button" at bounding box center [507, 519] width 30 height 30
click at [516, 514] on icon "button" at bounding box center [507, 519] width 30 height 30
click at [537, 516] on button "button" at bounding box center [507, 518] width 110 height 63
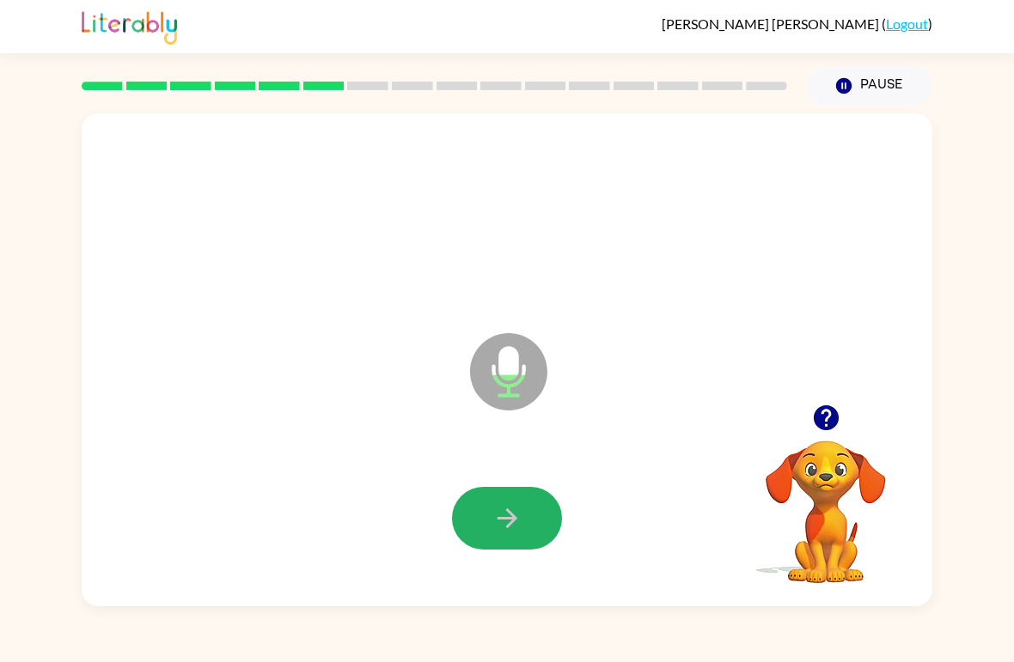
click at [533, 512] on button "button" at bounding box center [507, 518] width 110 height 63
click at [521, 520] on icon "button" at bounding box center [507, 519] width 30 height 30
click at [528, 507] on button "button" at bounding box center [507, 518] width 110 height 63
click at [485, 537] on button "button" at bounding box center [507, 518] width 110 height 63
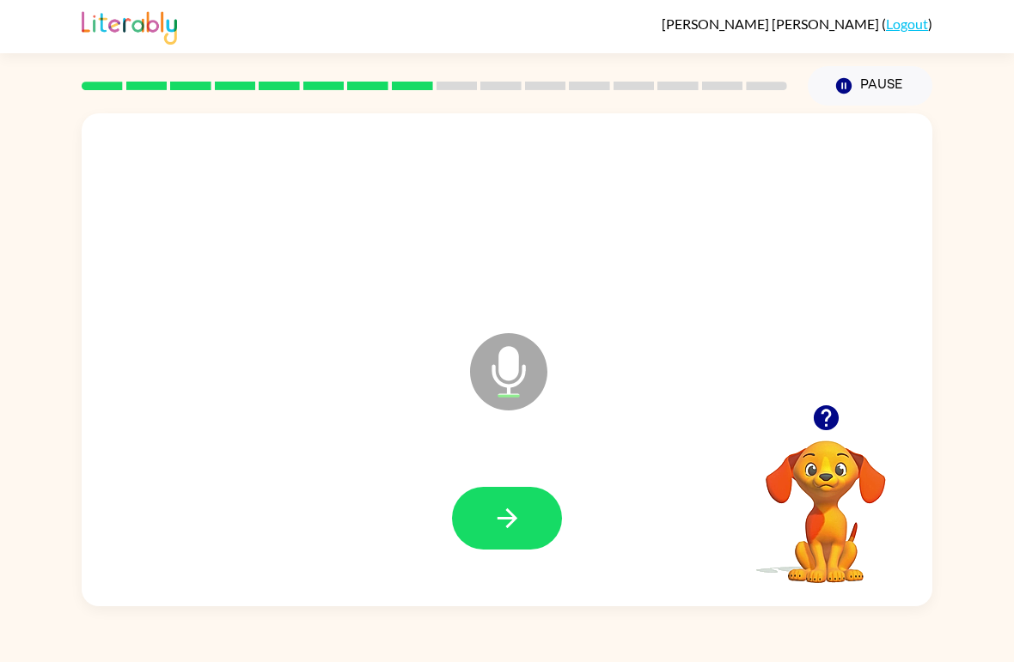
click at [492, 514] on icon "button" at bounding box center [507, 519] width 30 height 30
click at [531, 514] on button "button" at bounding box center [507, 518] width 110 height 63
click at [518, 519] on icon "button" at bounding box center [507, 519] width 30 height 30
click at [508, 540] on button "button" at bounding box center [507, 518] width 110 height 63
click at [540, 515] on button "button" at bounding box center [507, 518] width 110 height 63
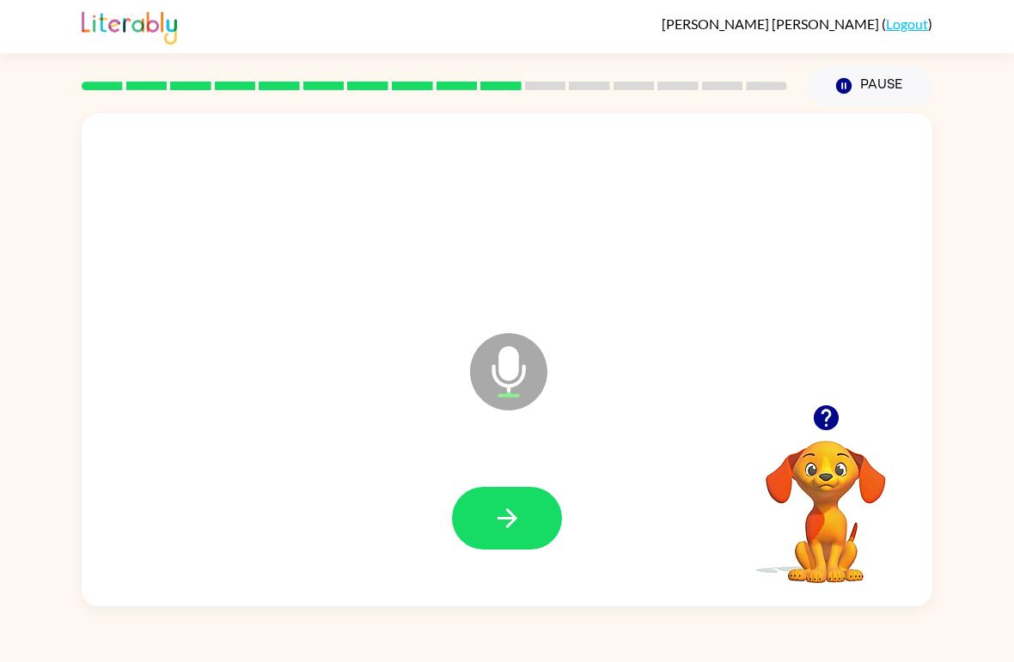
click at [518, 522] on icon "button" at bounding box center [507, 519] width 30 height 30
click at [530, 524] on button "button" at bounding box center [507, 518] width 110 height 63
click at [536, 510] on button "button" at bounding box center [507, 518] width 110 height 63
click at [528, 523] on button "button" at bounding box center [507, 518] width 110 height 63
click at [522, 516] on icon "button" at bounding box center [507, 519] width 30 height 30
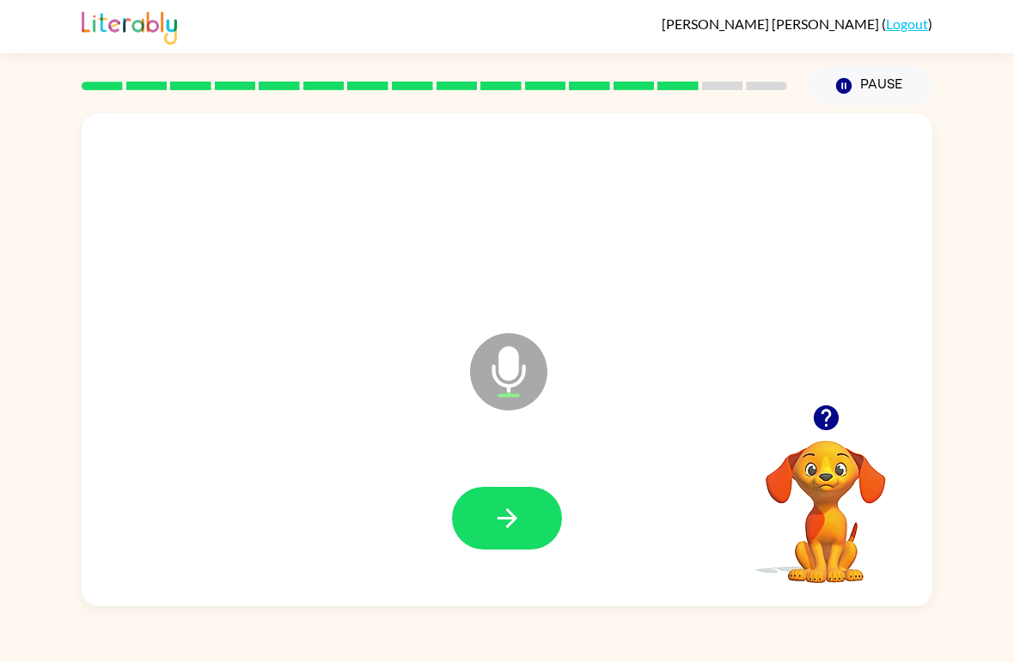
click at [528, 514] on button "button" at bounding box center [507, 518] width 110 height 63
click at [510, 499] on button "button" at bounding box center [507, 518] width 110 height 63
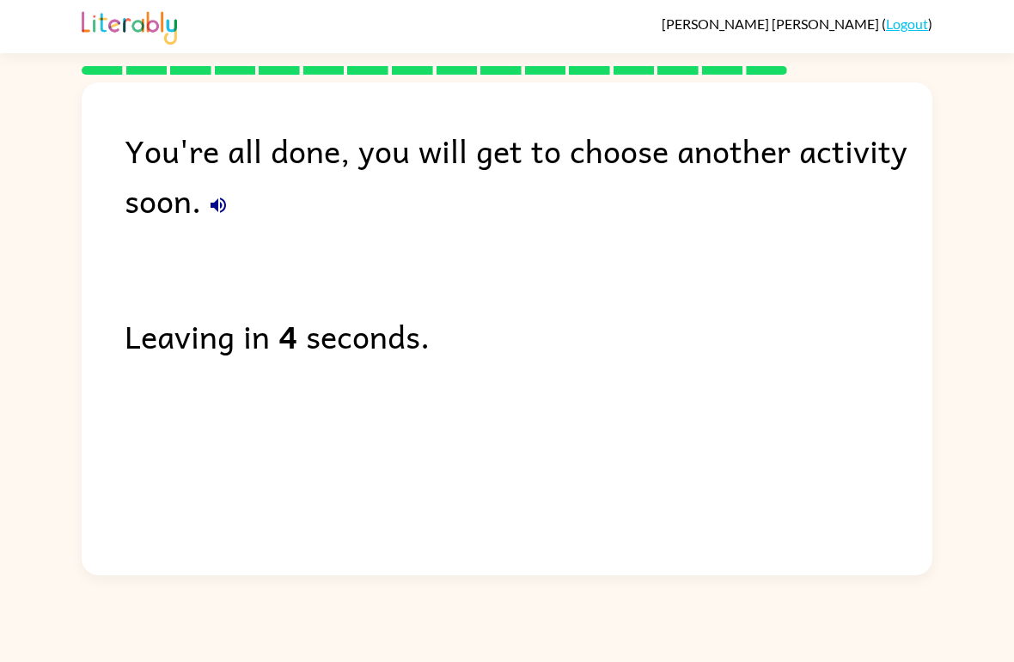
click at [909, 23] on link "Logout" at bounding box center [907, 23] width 42 height 16
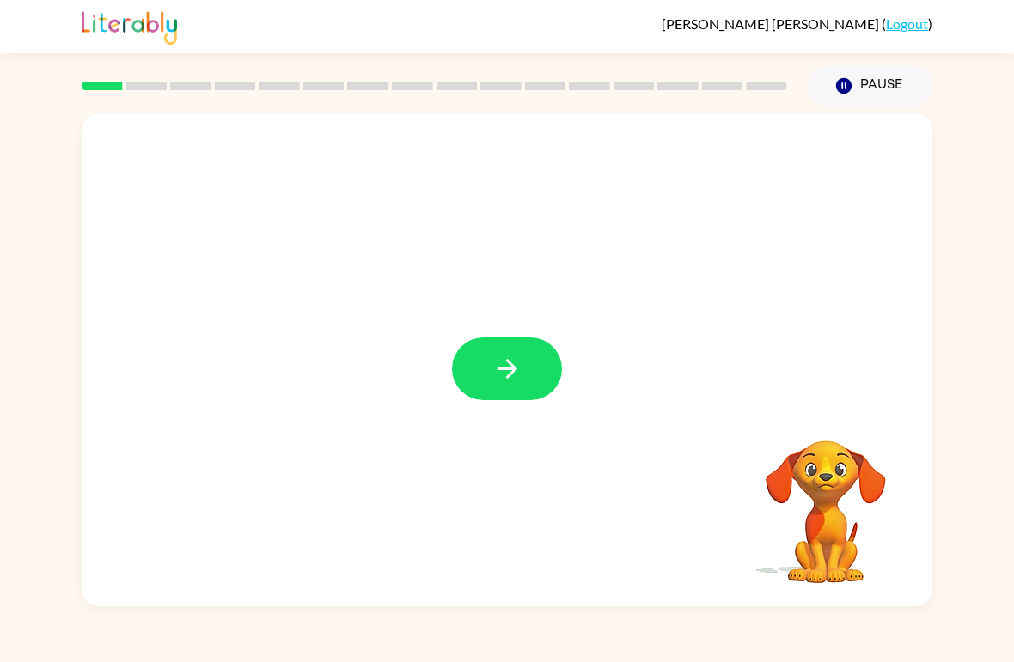
click at [513, 351] on button "button" at bounding box center [507, 369] width 110 height 63
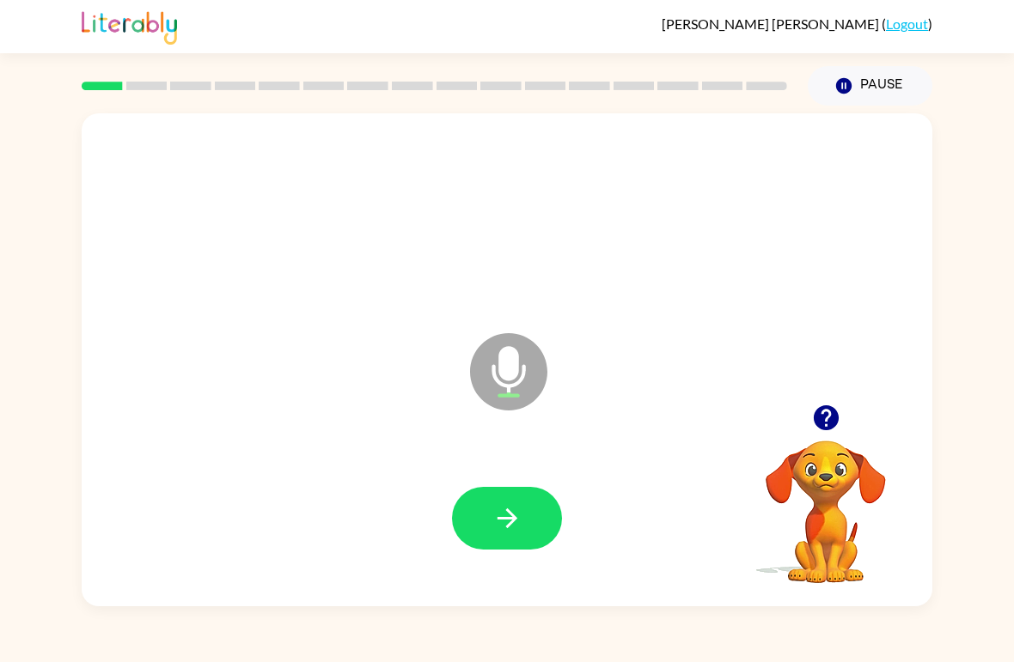
click at [504, 541] on button "button" at bounding box center [507, 518] width 110 height 63
click at [490, 507] on button "button" at bounding box center [507, 518] width 110 height 63
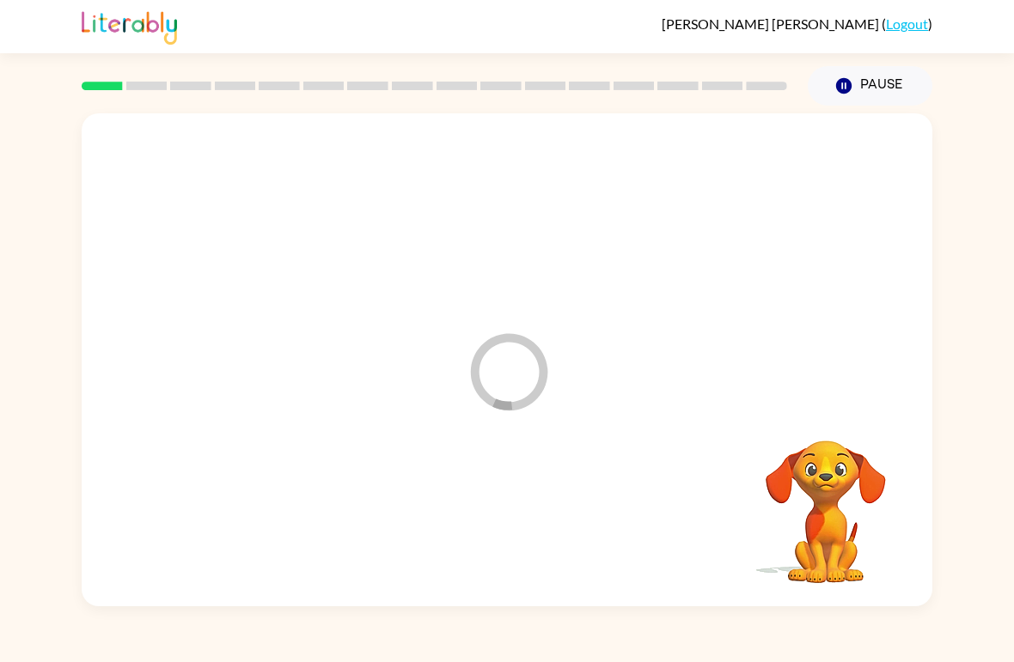
click at [490, 507] on div at bounding box center [507, 520] width 816 height 142
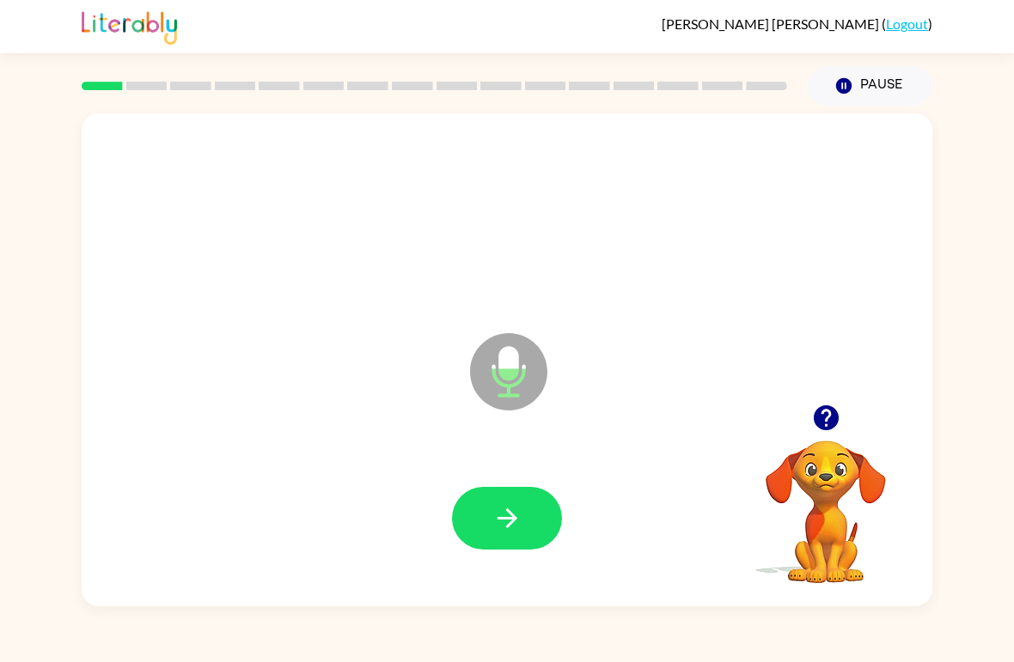
click at [479, 525] on button "button" at bounding box center [507, 518] width 110 height 63
click at [502, 529] on icon "button" at bounding box center [507, 519] width 30 height 30
click at [516, 516] on icon "button" at bounding box center [507, 519] width 30 height 30
click at [508, 509] on icon "button" at bounding box center [507, 519] width 30 height 30
click at [534, 502] on button "button" at bounding box center [507, 518] width 110 height 63
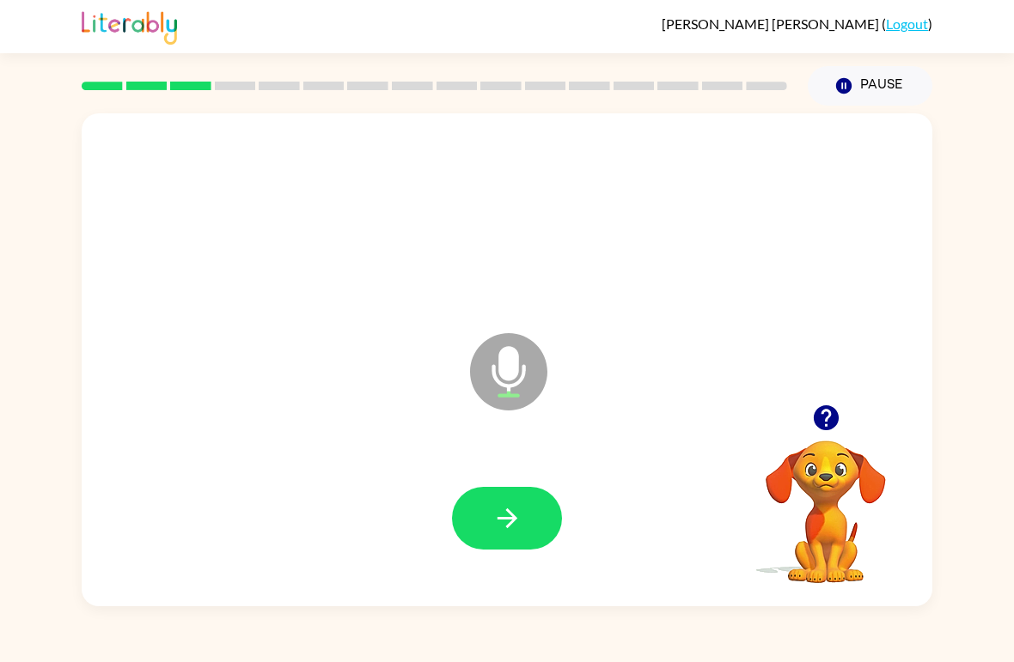
click at [473, 507] on button "button" at bounding box center [507, 518] width 110 height 63
click at [503, 524] on icon "button" at bounding box center [507, 519] width 30 height 30
click at [497, 526] on icon "button" at bounding box center [507, 519] width 30 height 30
click at [481, 501] on button "button" at bounding box center [507, 518] width 110 height 63
click at [520, 522] on icon "button" at bounding box center [507, 519] width 30 height 30
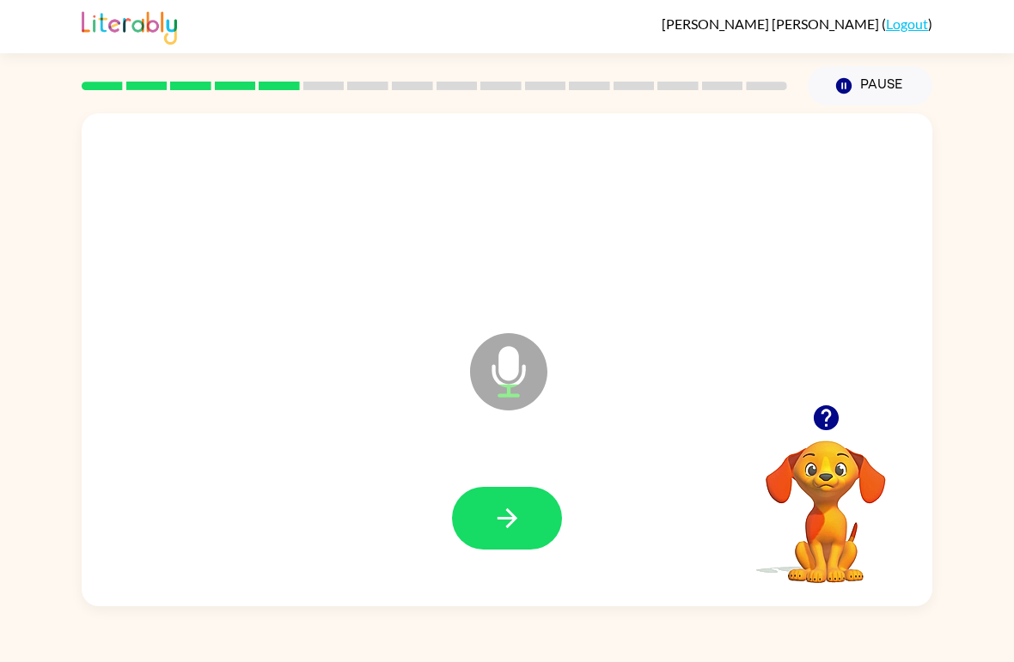
click at [515, 536] on button "button" at bounding box center [507, 518] width 110 height 63
click at [515, 538] on button "button" at bounding box center [507, 518] width 110 height 63
click at [516, 497] on button "button" at bounding box center [507, 518] width 110 height 63
click at [504, 522] on icon "button" at bounding box center [507, 519] width 30 height 30
click at [522, 517] on icon "button" at bounding box center [507, 519] width 30 height 30
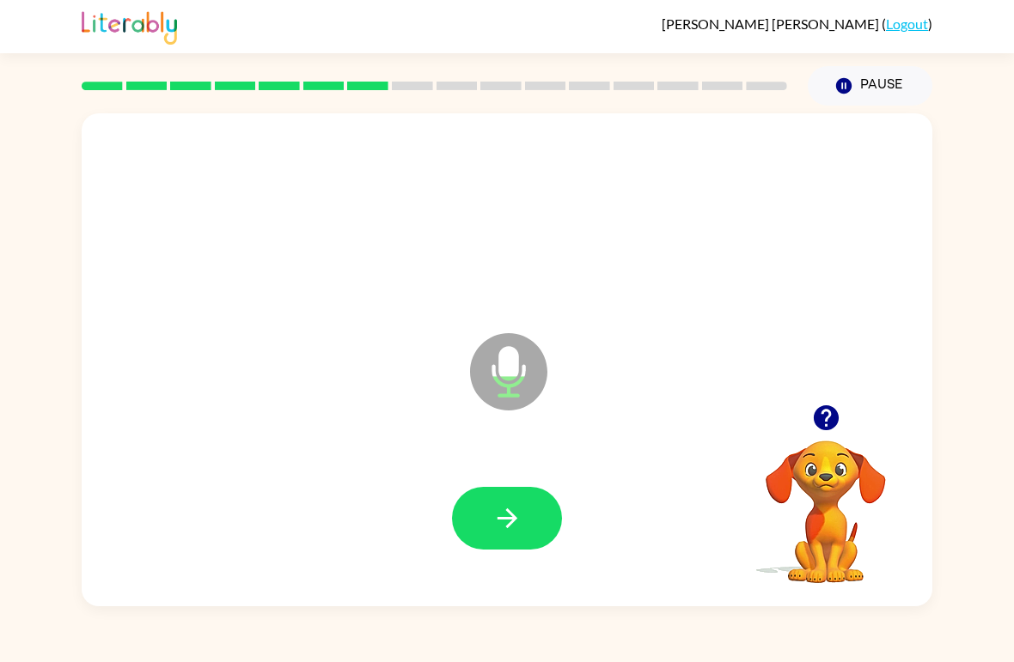
click at [505, 520] on icon "button" at bounding box center [507, 519] width 20 height 20
click at [511, 499] on button "button" at bounding box center [507, 518] width 110 height 63
click at [510, 518] on icon "button" at bounding box center [507, 519] width 30 height 30
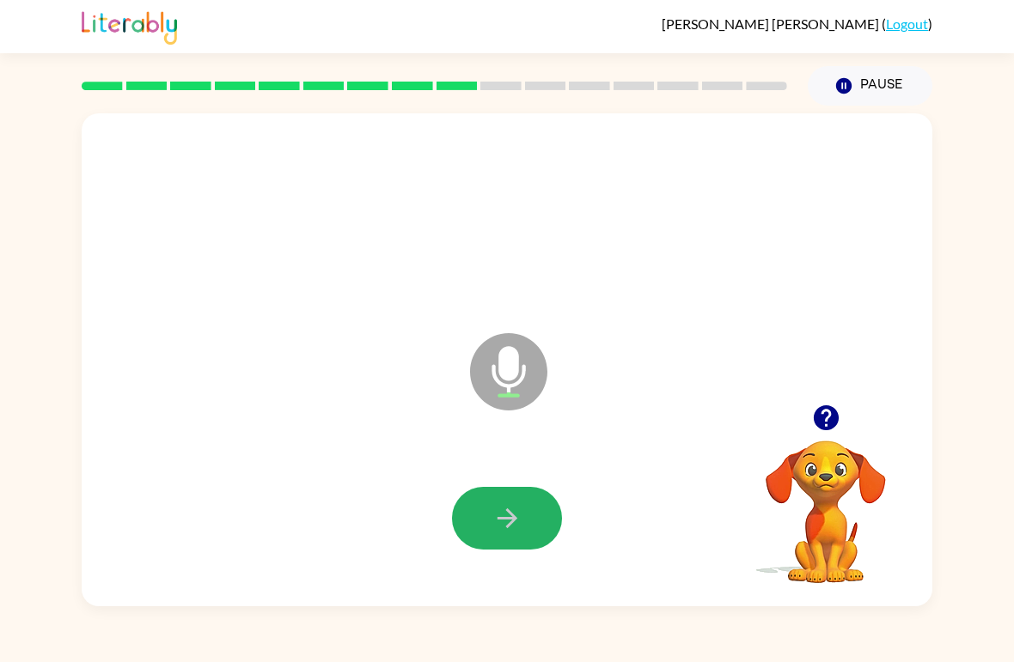
click at [522, 491] on button "button" at bounding box center [507, 518] width 110 height 63
click at [514, 506] on icon "button" at bounding box center [507, 519] width 30 height 30
click at [522, 507] on icon "button" at bounding box center [507, 519] width 30 height 30
click at [493, 515] on icon "button" at bounding box center [507, 519] width 30 height 30
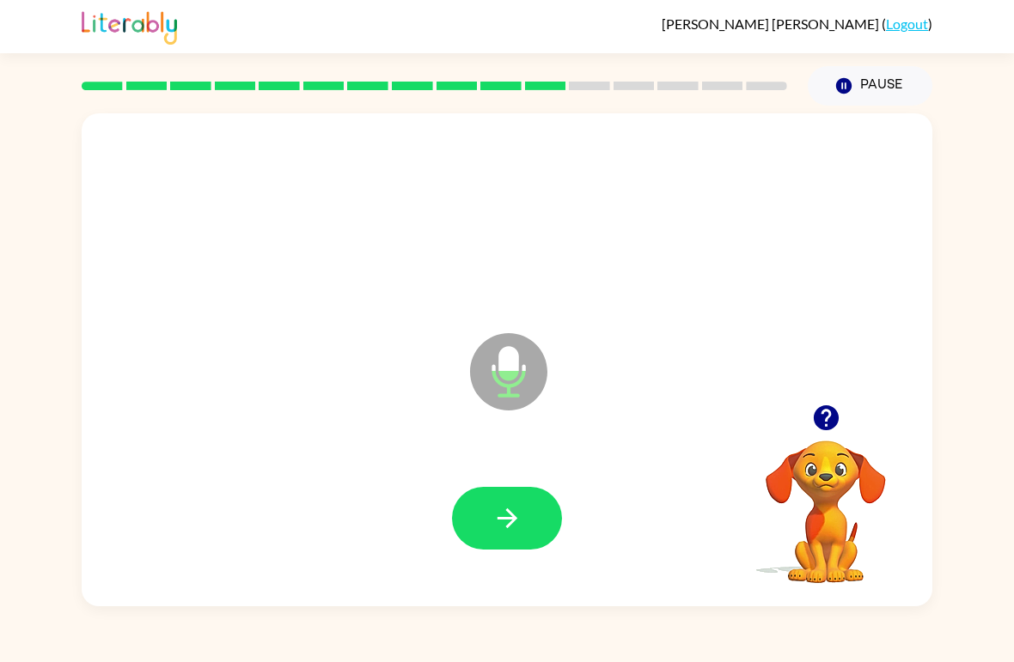
click at [512, 517] on icon "button" at bounding box center [507, 519] width 20 height 20
click at [490, 522] on button "button" at bounding box center [507, 518] width 110 height 63
click at [519, 523] on icon "button" at bounding box center [507, 519] width 30 height 30
click at [503, 506] on icon "button" at bounding box center [507, 519] width 30 height 30
click at [526, 533] on button "button" at bounding box center [507, 518] width 110 height 63
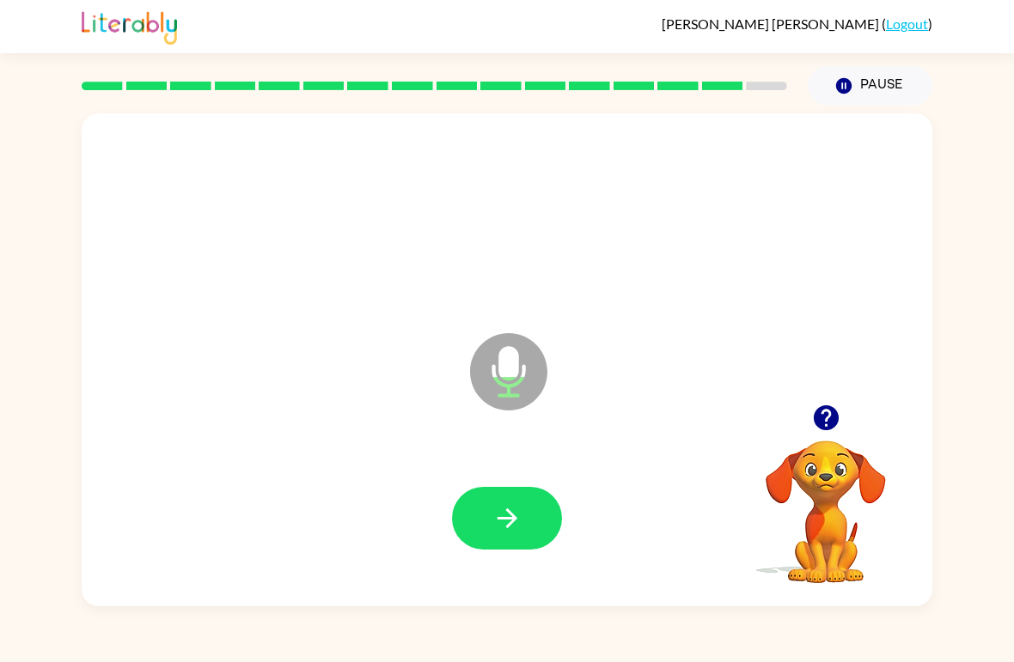
click at [506, 510] on icon "button" at bounding box center [507, 519] width 30 height 30
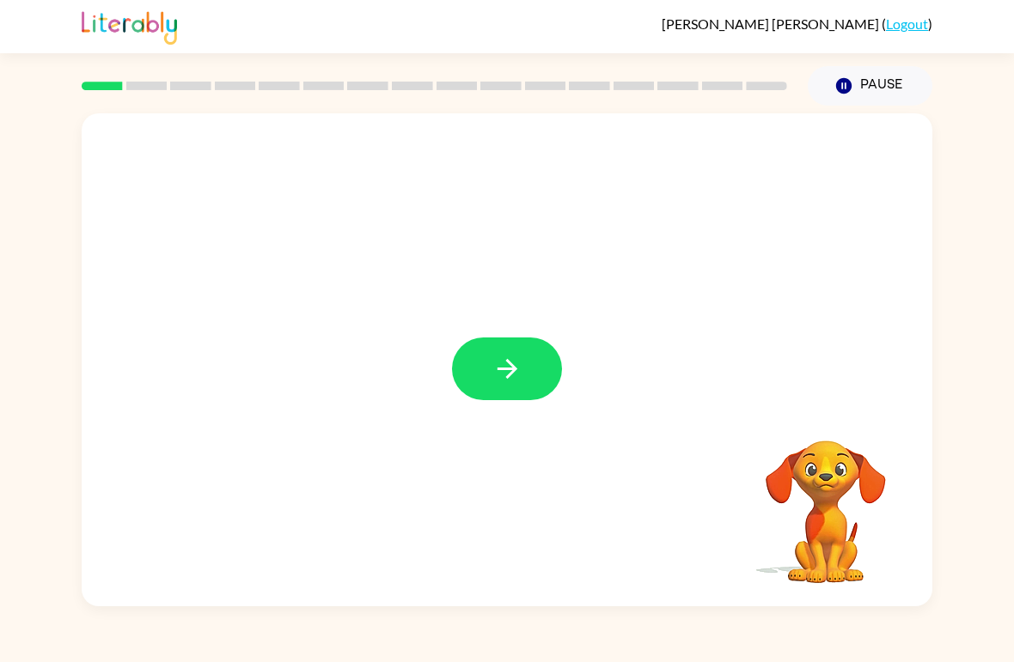
click at [493, 386] on button "button" at bounding box center [507, 369] width 110 height 63
click at [492, 385] on div at bounding box center [507, 359] width 851 height 493
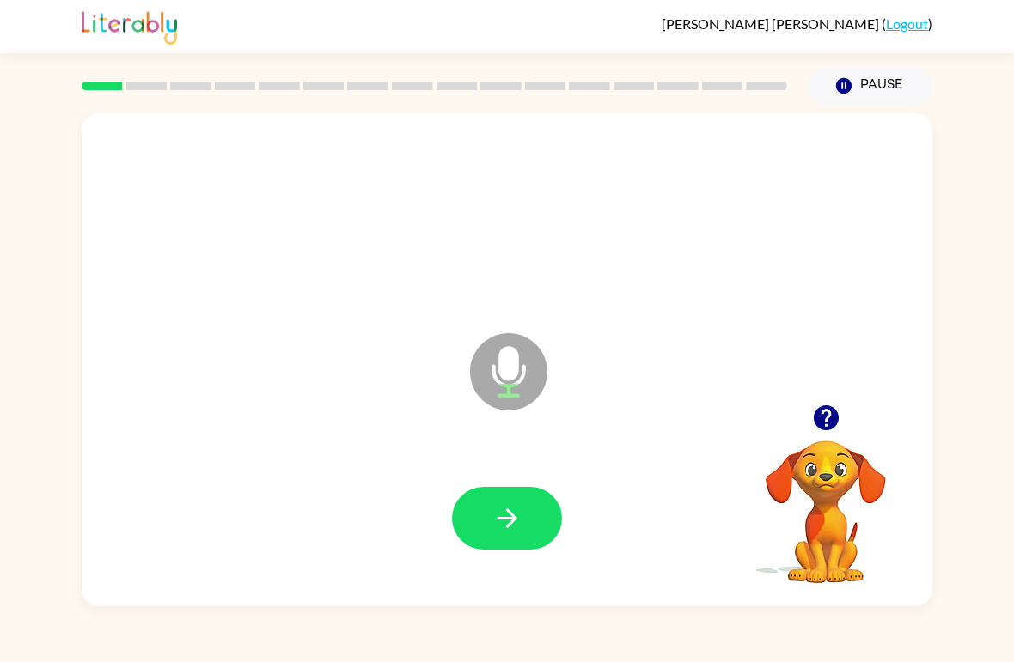
click at [492, 521] on icon "button" at bounding box center [507, 519] width 30 height 30
click at [496, 521] on icon "button" at bounding box center [507, 519] width 30 height 30
click at [540, 532] on button "button" at bounding box center [507, 518] width 110 height 63
click at [495, 532] on icon "button" at bounding box center [507, 519] width 30 height 30
click at [492, 522] on icon "button" at bounding box center [507, 519] width 30 height 30
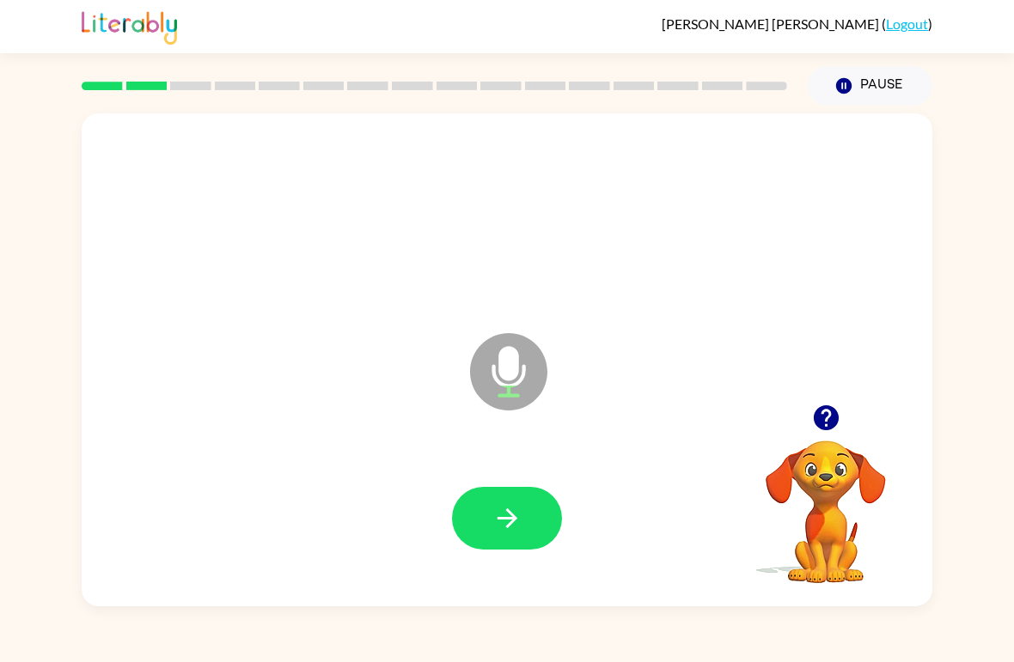
click at [500, 526] on icon "button" at bounding box center [507, 519] width 30 height 30
click at [487, 514] on button "button" at bounding box center [507, 518] width 110 height 63
click at [503, 550] on button "button" at bounding box center [507, 518] width 110 height 63
click at [506, 517] on icon "button" at bounding box center [507, 519] width 30 height 30
click at [503, 519] on icon "button" at bounding box center [507, 519] width 20 height 20
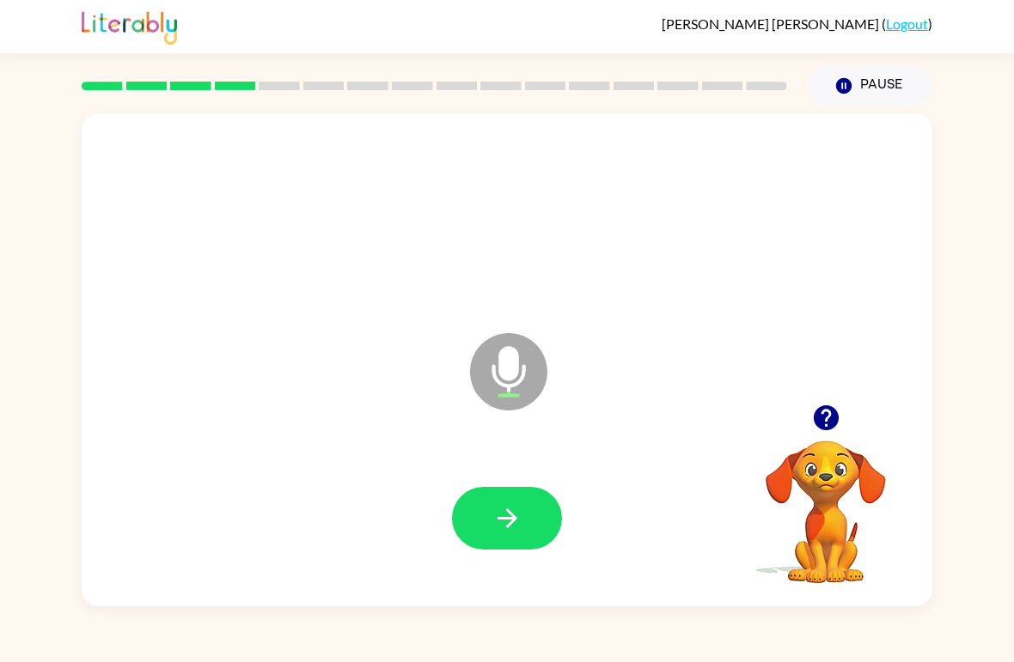
click at [507, 510] on icon "button" at bounding box center [507, 519] width 30 height 30
click at [504, 495] on button "button" at bounding box center [507, 518] width 110 height 63
click at [513, 516] on icon "button" at bounding box center [507, 519] width 20 height 20
click at [534, 499] on button "button" at bounding box center [507, 518] width 110 height 63
click at [503, 526] on icon "button" at bounding box center [507, 519] width 30 height 30
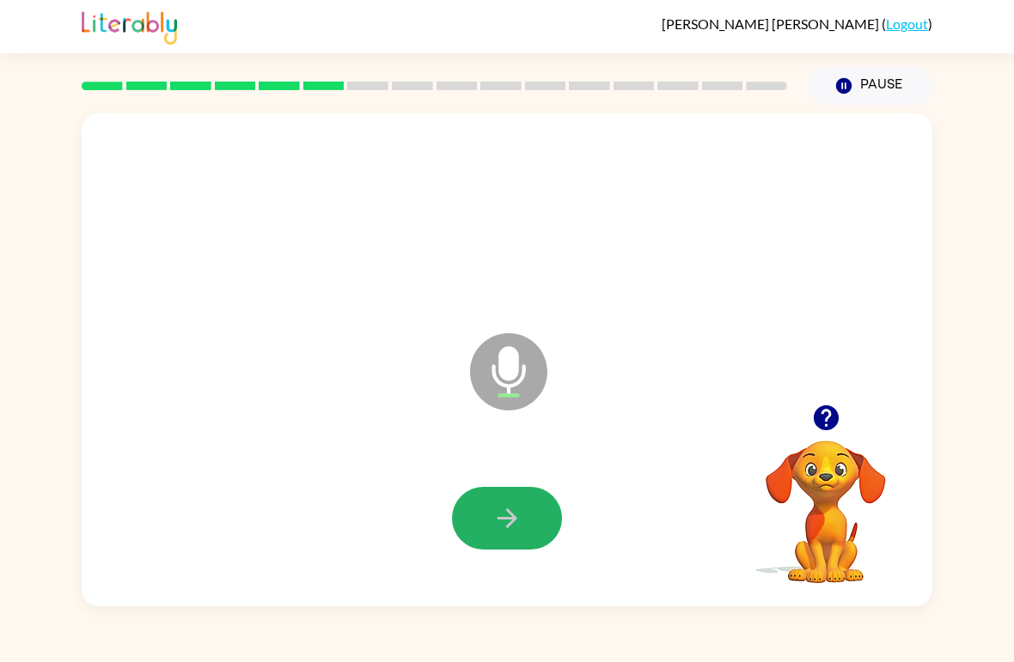
click at [503, 524] on icon "button" at bounding box center [507, 519] width 30 height 30
click at [498, 529] on icon "button" at bounding box center [507, 519] width 30 height 30
click at [504, 516] on icon "button" at bounding box center [507, 519] width 30 height 30
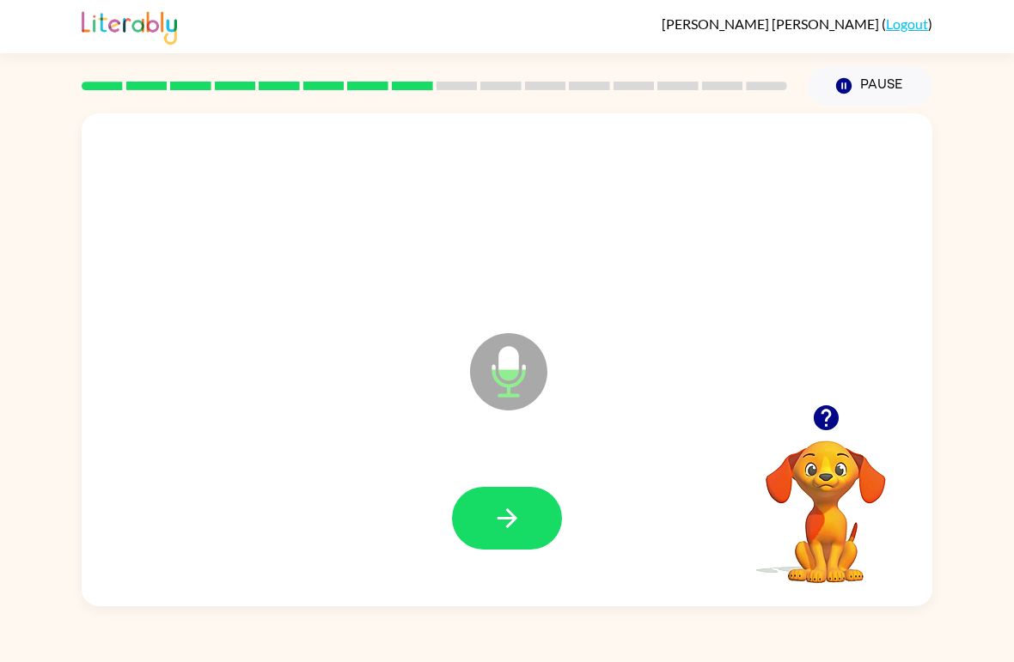
click at [500, 518] on icon "button" at bounding box center [507, 519] width 30 height 30
click at [522, 516] on button "button" at bounding box center [507, 518] width 110 height 63
click at [501, 526] on icon "button" at bounding box center [507, 519] width 30 height 30
click at [532, 515] on button "button" at bounding box center [507, 518] width 110 height 63
click at [522, 522] on icon "button" at bounding box center [507, 519] width 30 height 30
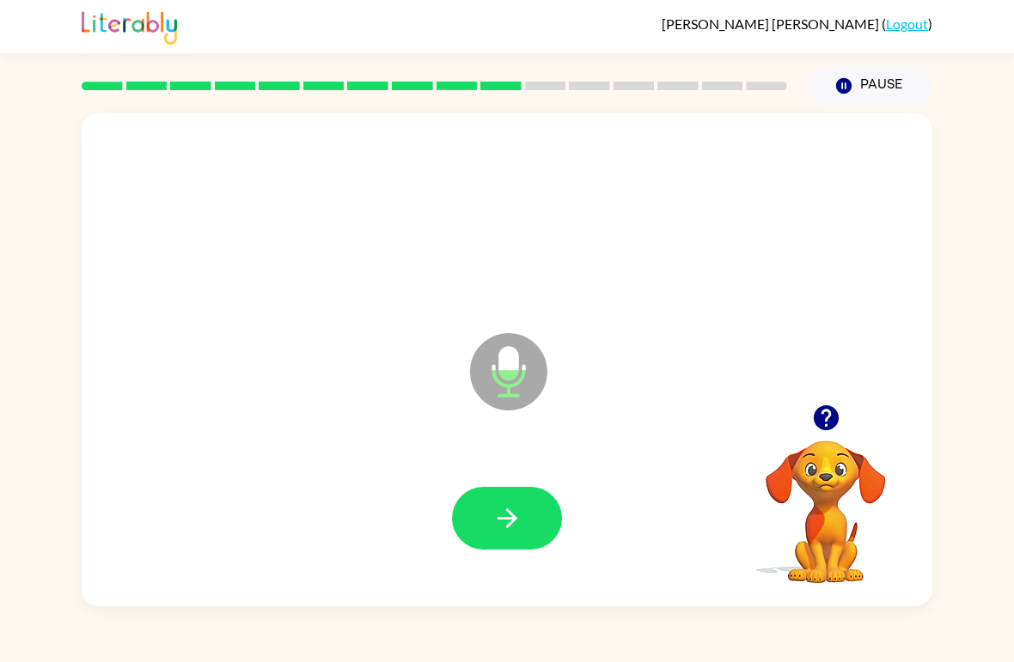
click at [513, 511] on icon "button" at bounding box center [507, 519] width 30 height 30
click at [519, 508] on icon "button" at bounding box center [507, 519] width 30 height 30
click at [512, 530] on icon "button" at bounding box center [507, 519] width 30 height 30
click at [513, 507] on icon "button" at bounding box center [507, 519] width 30 height 30
click at [516, 521] on icon "button" at bounding box center [507, 519] width 20 height 20
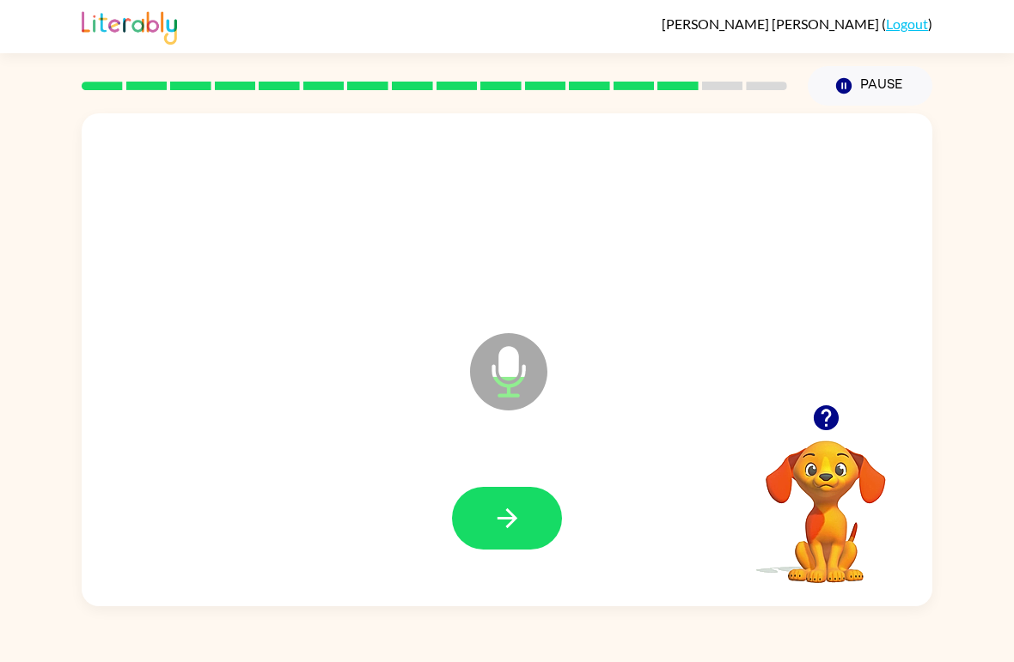
click at [514, 524] on icon "button" at bounding box center [507, 519] width 30 height 30
click at [442, 496] on div at bounding box center [507, 520] width 816 height 142
click at [485, 497] on button "button" at bounding box center [507, 518] width 110 height 63
